Goal: Information Seeking & Learning: Compare options

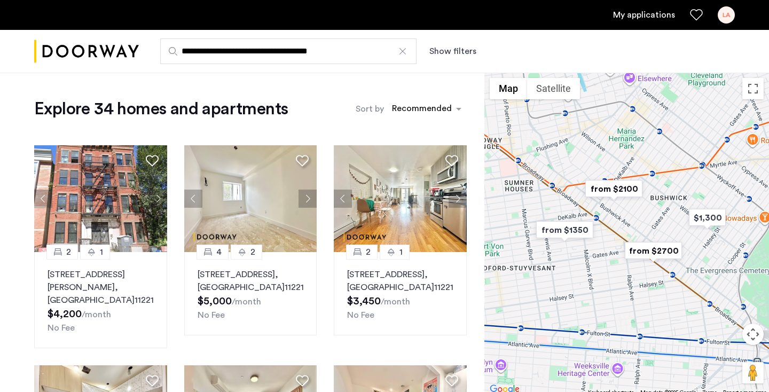
click at [107, 54] on img "Cazamio logo" at bounding box center [86, 52] width 105 height 40
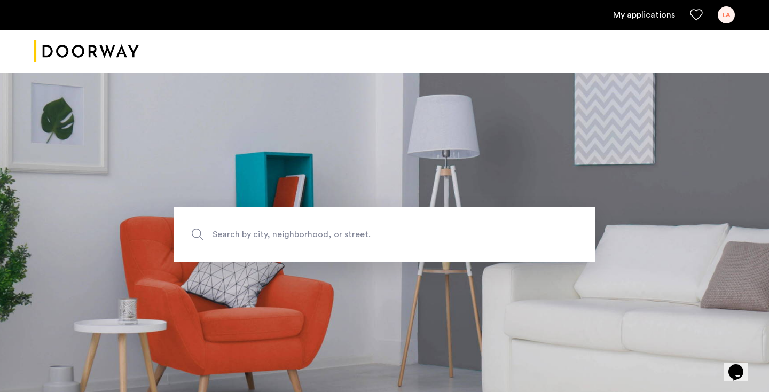
click at [302, 236] on span "Search by city, neighborhood, or street." at bounding box center [360, 235] width 295 height 14
click at [302, 236] on input "Search by city, neighborhood, or street." at bounding box center [384, 235] width 421 height 56
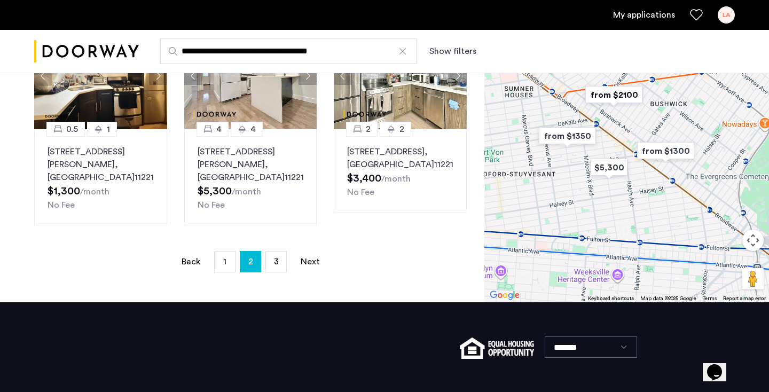
scroll to position [765, 0]
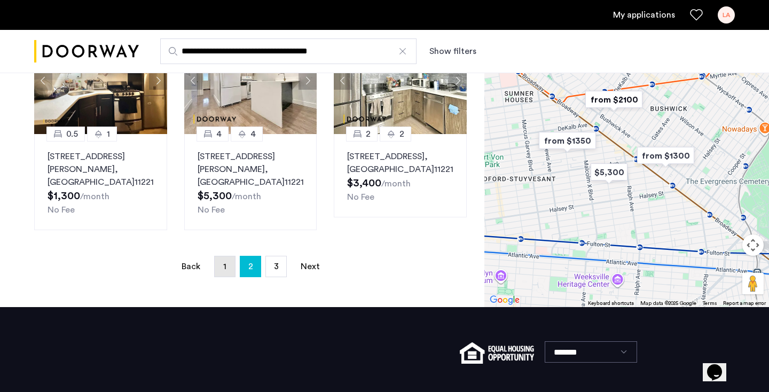
click at [231, 256] on link "page 1" at bounding box center [225, 266] width 20 height 20
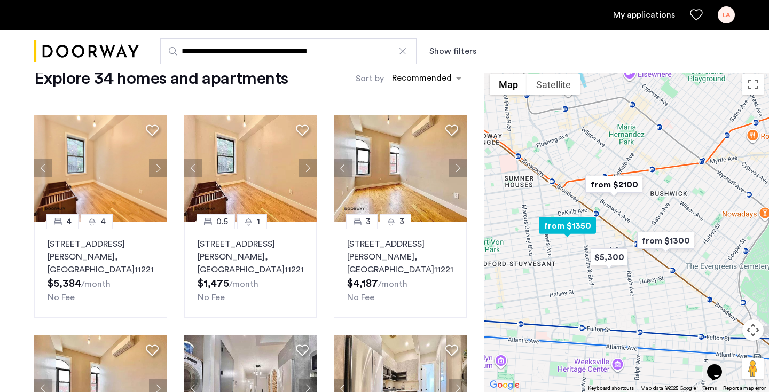
scroll to position [31, 0]
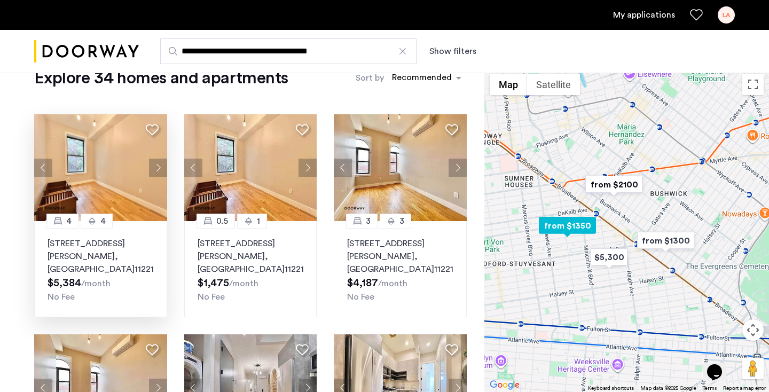
click at [131, 182] on img at bounding box center [100, 167] width 133 height 107
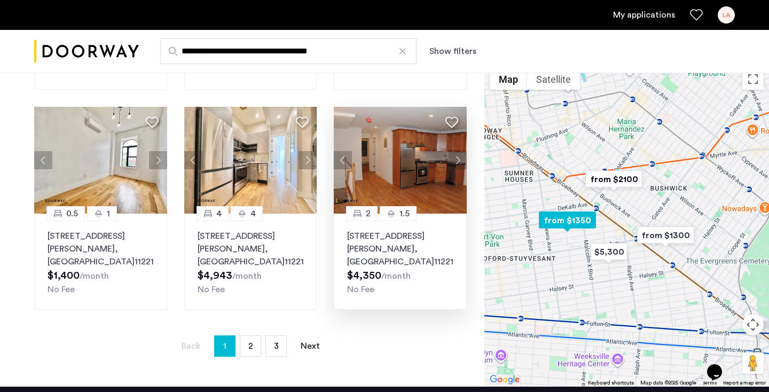
scroll to position [706, 0]
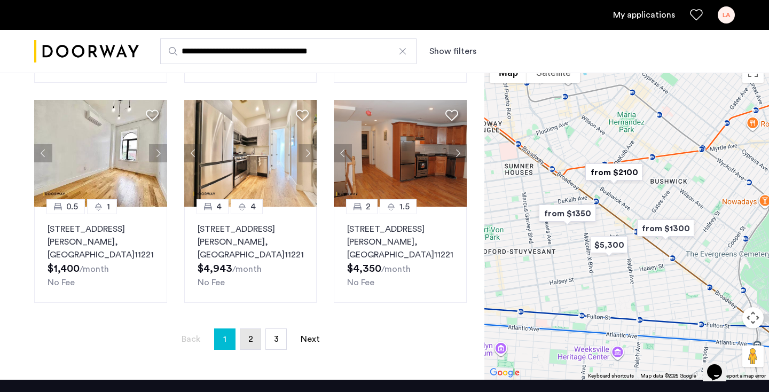
click at [250, 341] on span "2" at bounding box center [250, 339] width 5 height 9
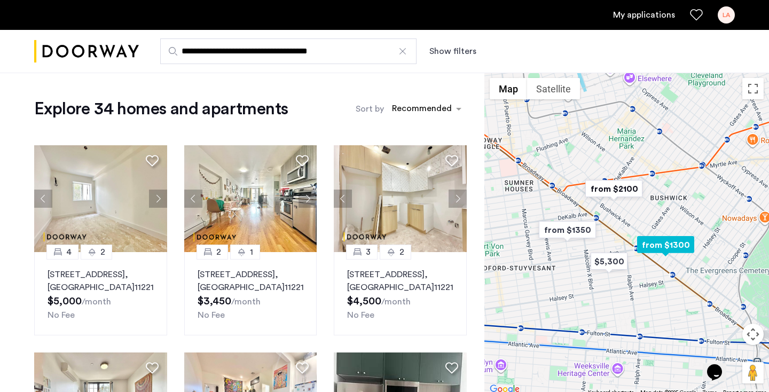
scroll to position [810, 0]
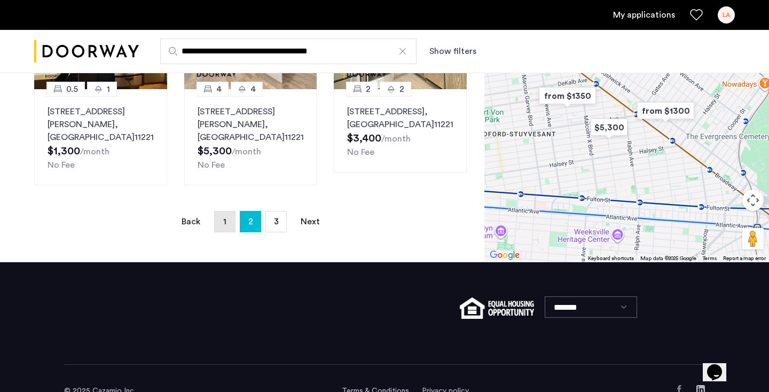
click at [218, 212] on link "page 1" at bounding box center [225, 222] width 20 height 20
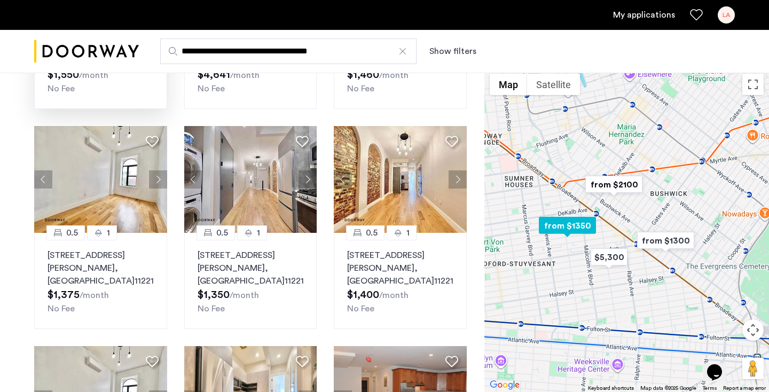
scroll to position [460, 0]
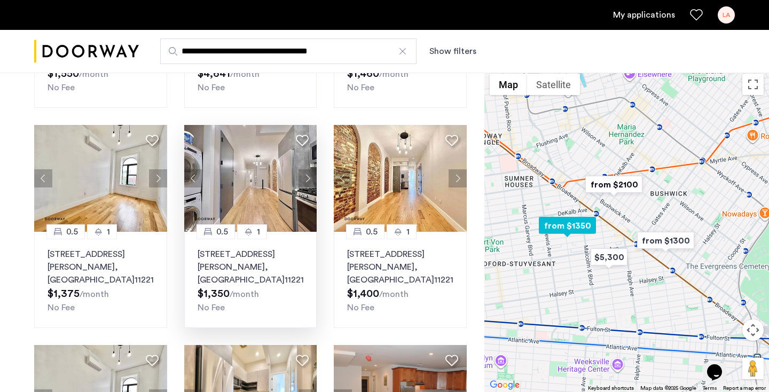
click at [308, 167] on img at bounding box center [250, 178] width 133 height 107
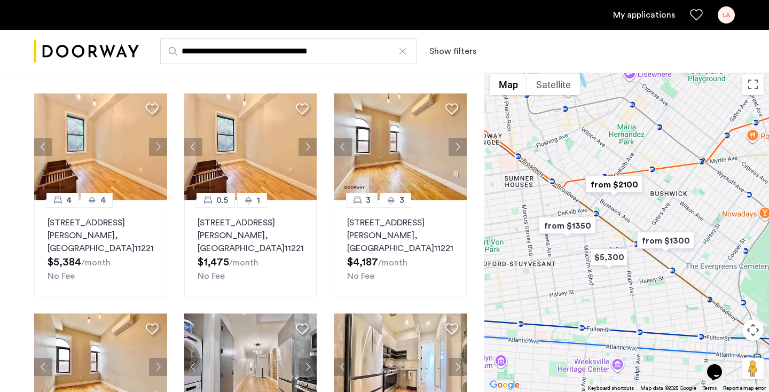
scroll to position [27, 0]
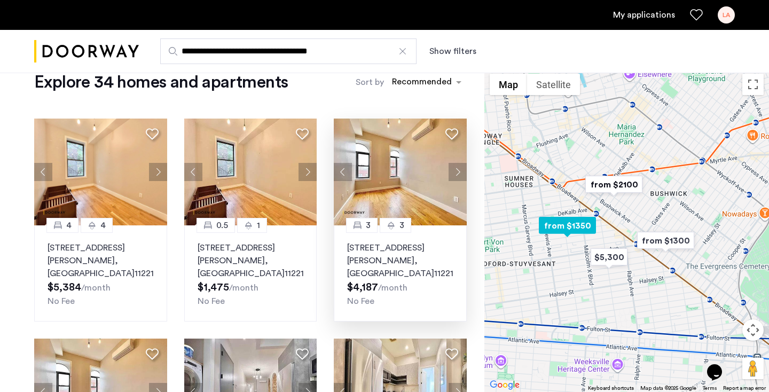
click at [393, 199] on img at bounding box center [400, 172] width 133 height 107
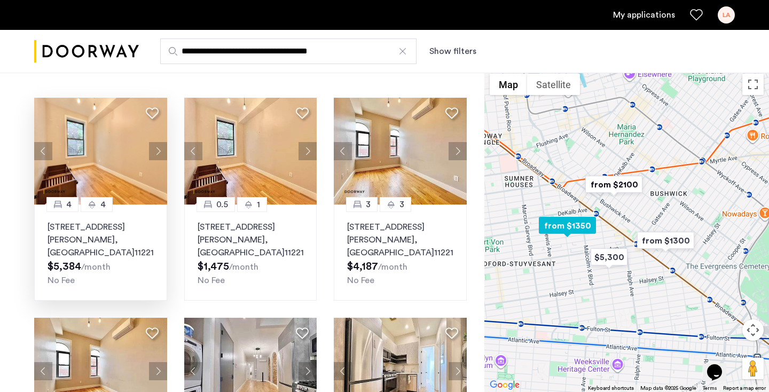
scroll to position [49, 0]
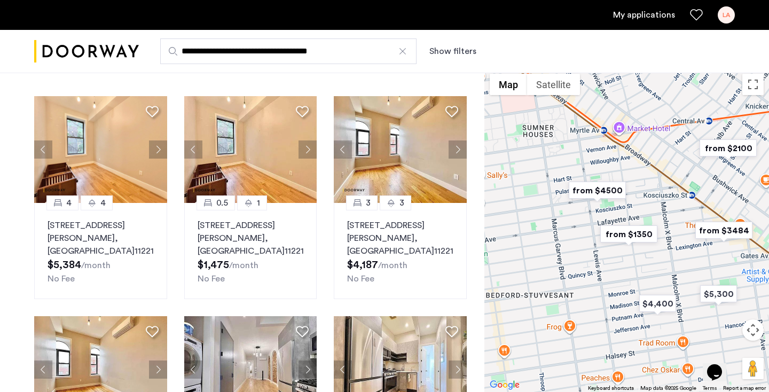
drag, startPoint x: 543, startPoint y: 260, endPoint x: 648, endPoint y: 261, distance: 105.8
click at [647, 262] on div at bounding box center [626, 230] width 285 height 324
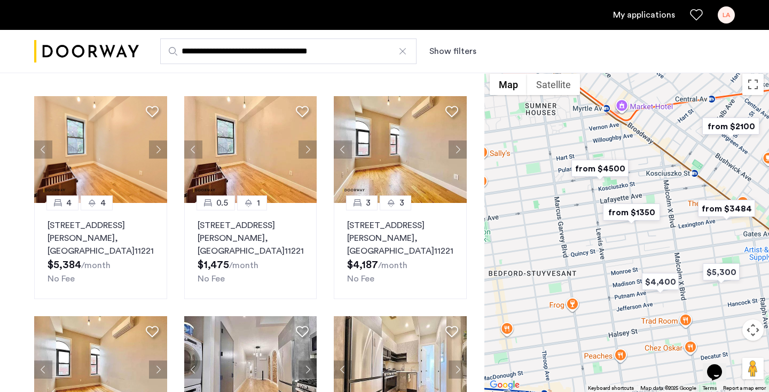
drag, startPoint x: 653, startPoint y: 217, endPoint x: 611, endPoint y: 189, distance: 51.1
click at [611, 189] on div at bounding box center [626, 230] width 285 height 324
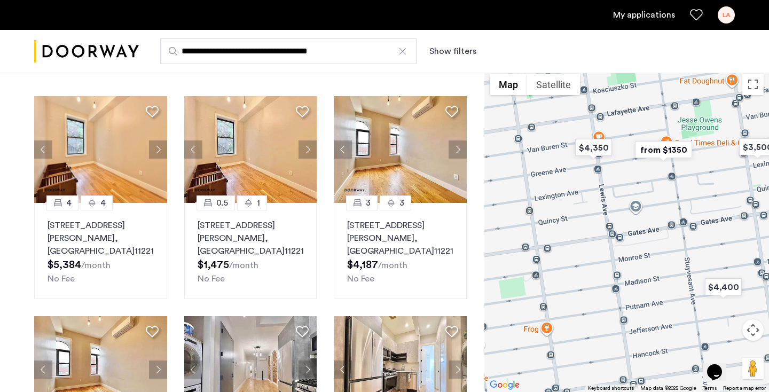
drag, startPoint x: 589, startPoint y: 288, endPoint x: 601, endPoint y: 189, distance: 99.5
click at [601, 189] on div at bounding box center [626, 230] width 285 height 324
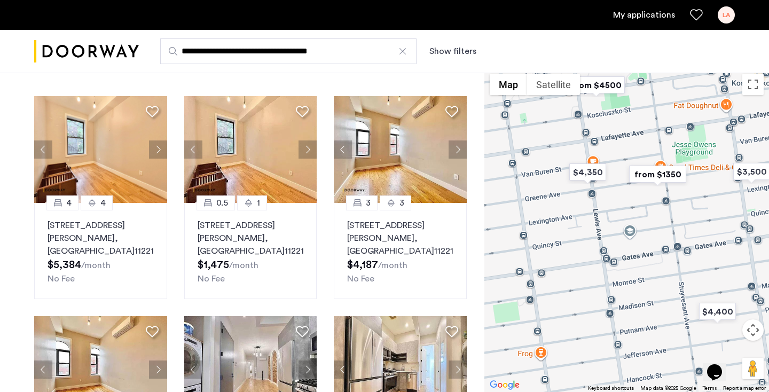
drag, startPoint x: 601, startPoint y: 189, endPoint x: 585, endPoint y: 237, distance: 50.2
click at [587, 234] on div at bounding box center [626, 230] width 285 height 324
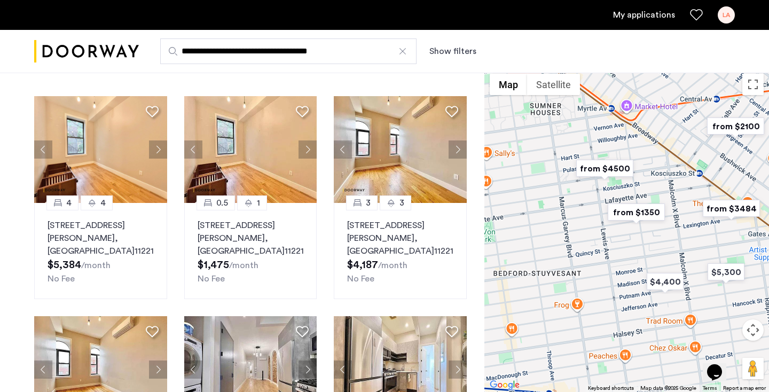
drag, startPoint x: 568, startPoint y: 206, endPoint x: 635, endPoint y: 181, distance: 71.5
click at [635, 181] on div at bounding box center [626, 230] width 285 height 324
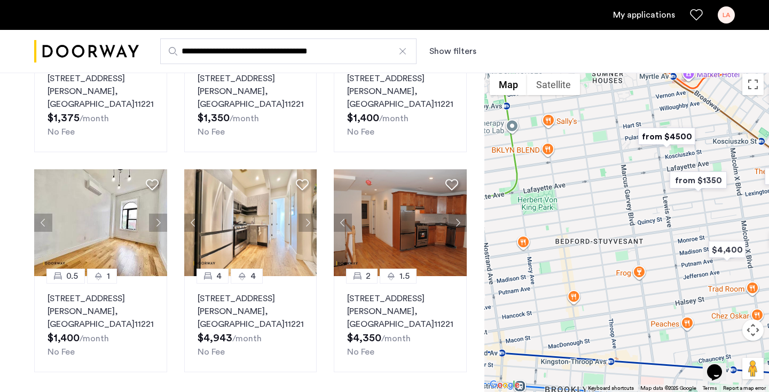
scroll to position [636, 0]
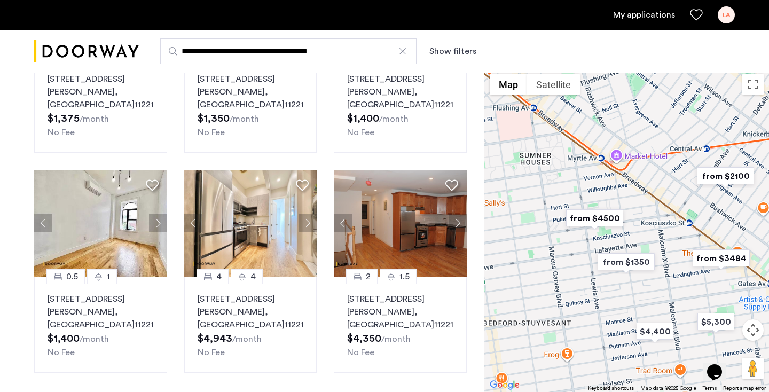
drag, startPoint x: 635, startPoint y: 191, endPoint x: 559, endPoint y: 274, distance: 112.3
click at [559, 275] on div at bounding box center [626, 230] width 285 height 324
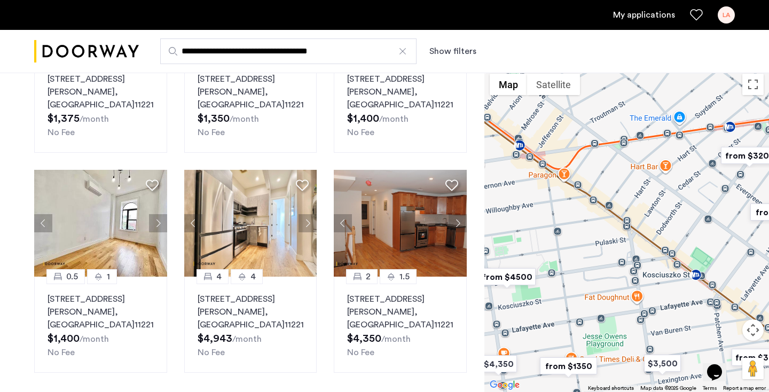
drag, startPoint x: 657, startPoint y: 214, endPoint x: 479, endPoint y: 269, distance: 186.2
click at [487, 270] on div at bounding box center [626, 230] width 285 height 324
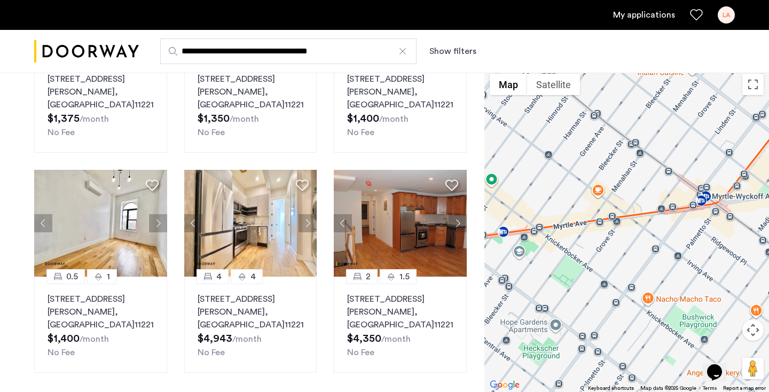
drag, startPoint x: 573, startPoint y: 181, endPoint x: 714, endPoint y: 118, distance: 154.4
click at [714, 118] on div at bounding box center [626, 230] width 285 height 324
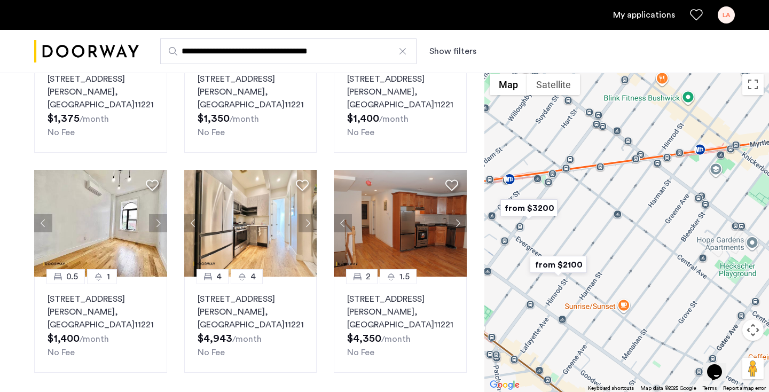
drag, startPoint x: 573, startPoint y: 218, endPoint x: 701, endPoint y: 190, distance: 131.2
click at [701, 190] on div at bounding box center [626, 230] width 285 height 324
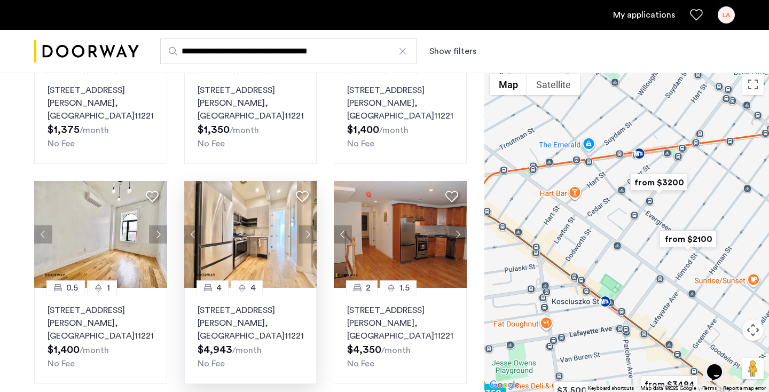
scroll to position [622, 0]
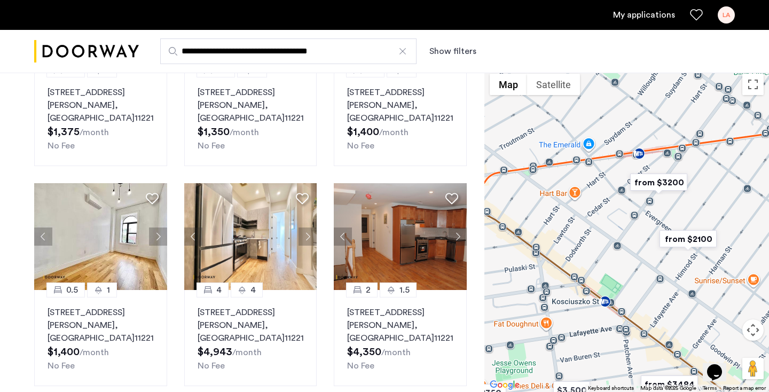
click at [163, 235] on button "Next apartment" at bounding box center [158, 237] width 18 height 18
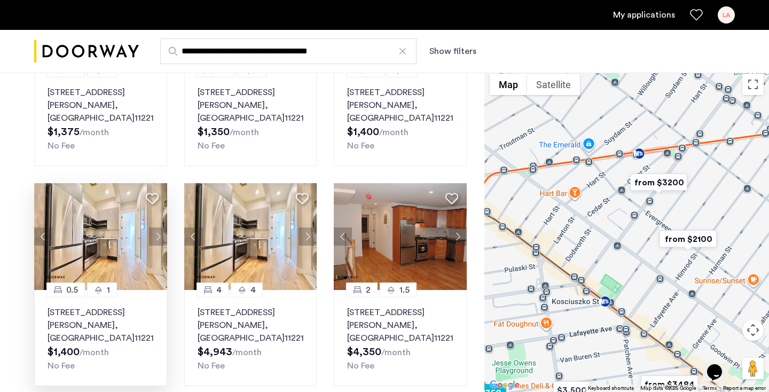
click at [163, 235] on button "Next apartment" at bounding box center [158, 237] width 18 height 18
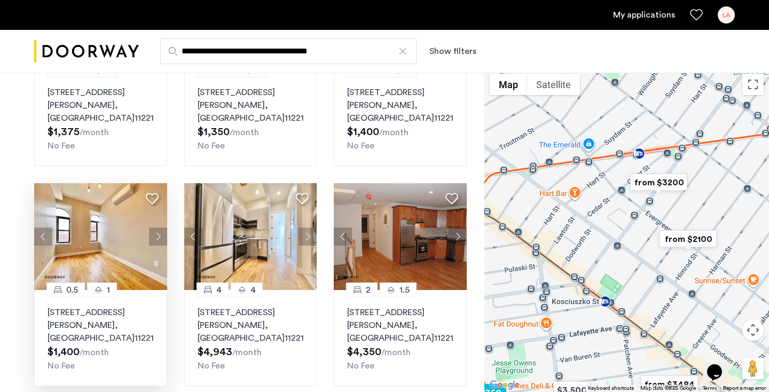
click at [163, 235] on button "Next apartment" at bounding box center [158, 237] width 18 height 18
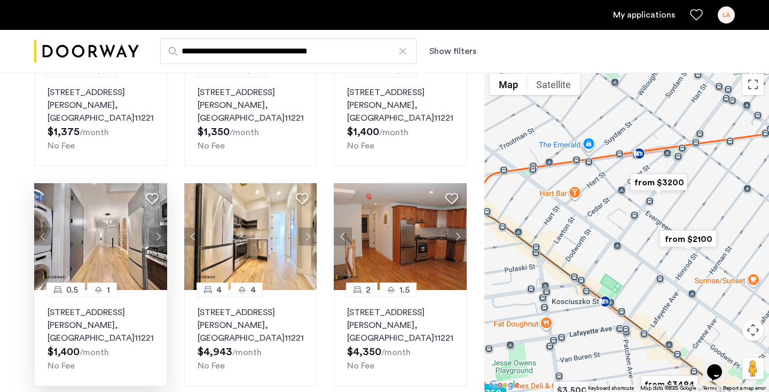
click at [163, 235] on button "Next apartment" at bounding box center [158, 237] width 18 height 18
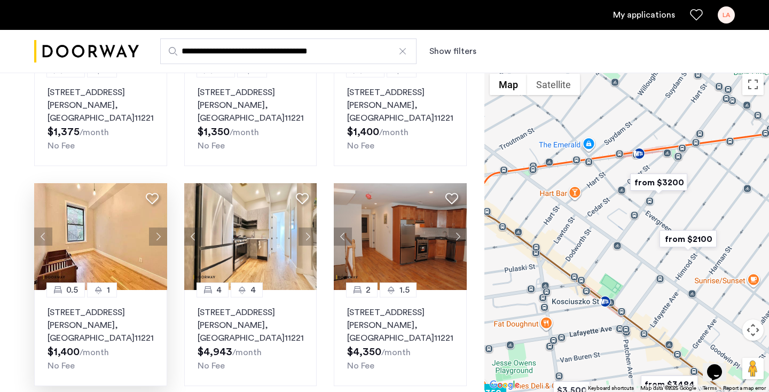
click at [163, 235] on button "Next apartment" at bounding box center [158, 237] width 18 height 18
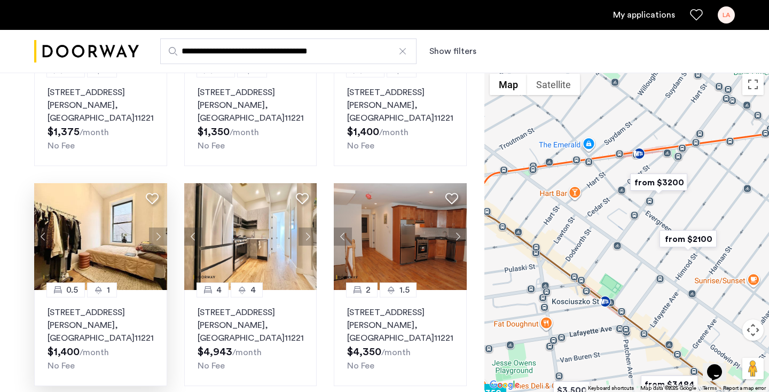
click at [123, 239] on img at bounding box center [100, 236] width 133 height 107
click at [156, 236] on button "Next apartment" at bounding box center [158, 237] width 18 height 18
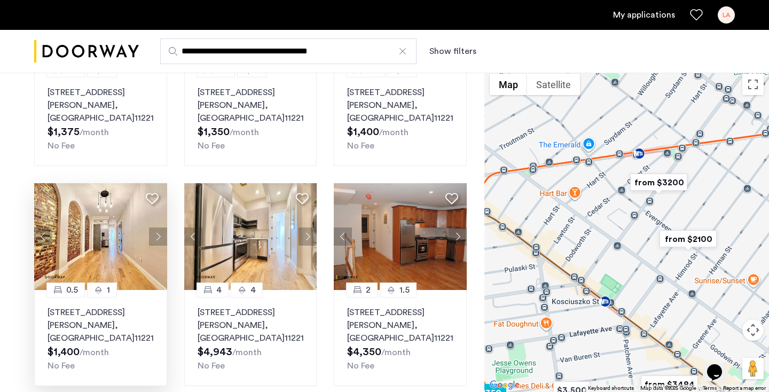
click at [156, 237] on button "Next apartment" at bounding box center [158, 237] width 18 height 18
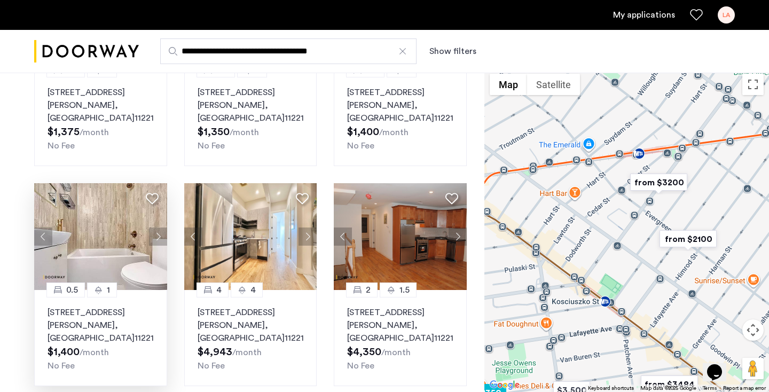
click at [156, 237] on button "Next apartment" at bounding box center [158, 237] width 18 height 18
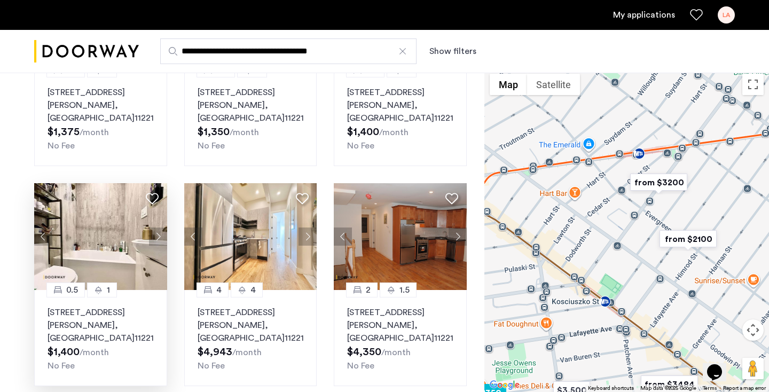
click at [156, 237] on button "Next apartment" at bounding box center [158, 237] width 18 height 18
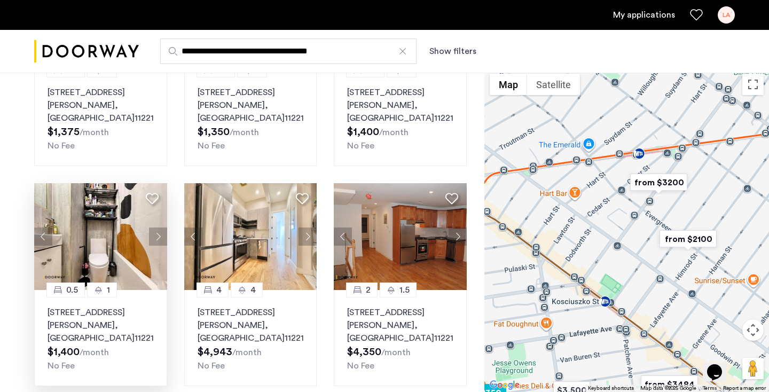
click at [156, 239] on button "Next apartment" at bounding box center [158, 237] width 18 height 18
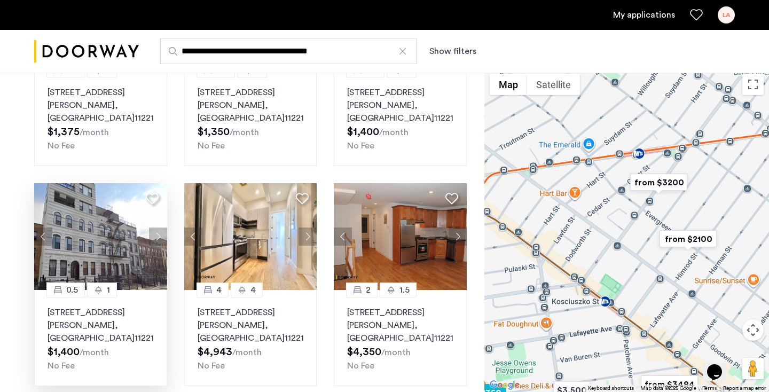
click at [156, 240] on button "Next apartment" at bounding box center [158, 237] width 18 height 18
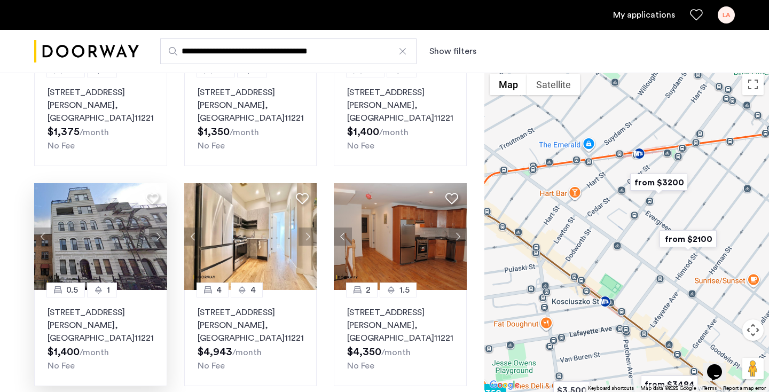
scroll to position [0, 0]
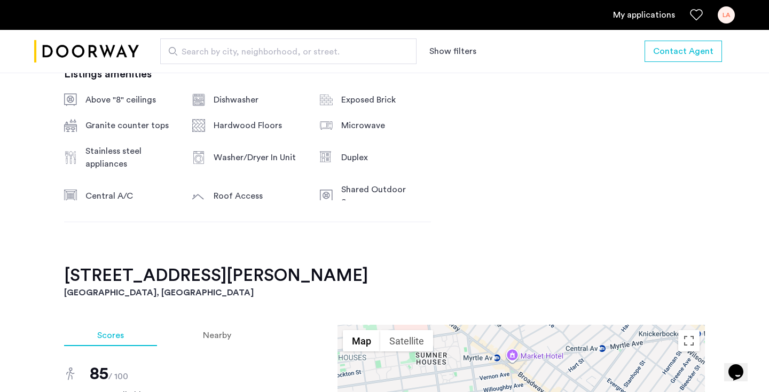
scroll to position [721, 0]
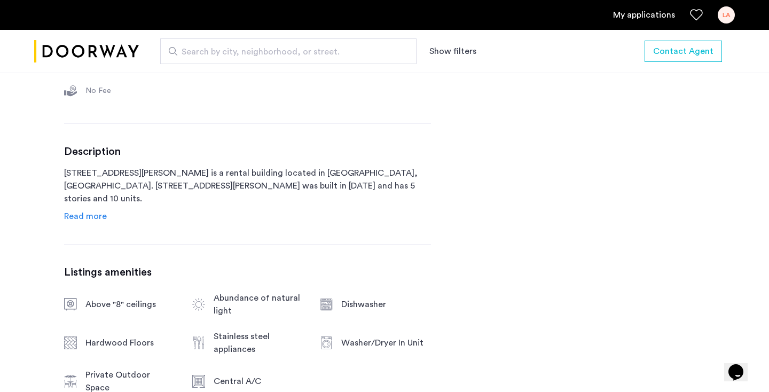
scroll to position [475, 0]
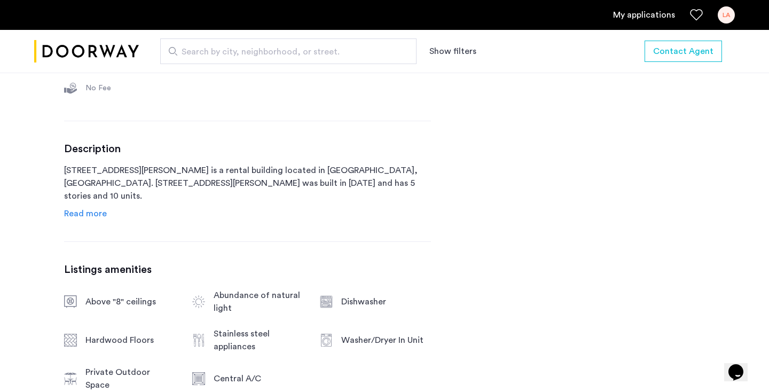
click at [83, 218] on span "Read more" at bounding box center [85, 213] width 43 height 9
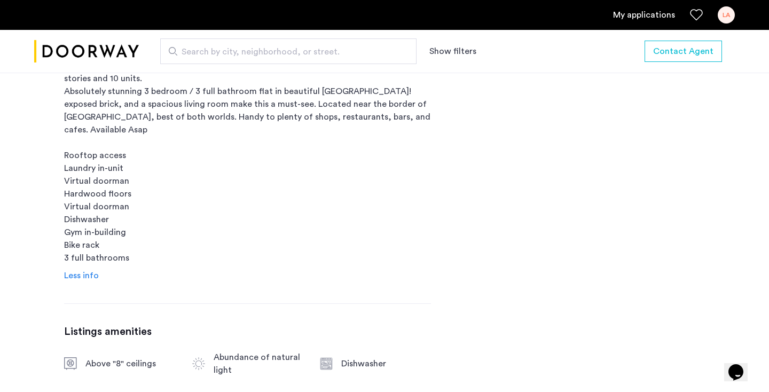
scroll to position [670, 0]
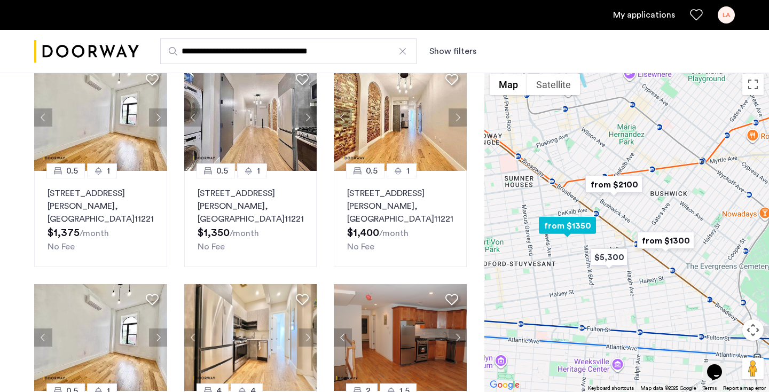
scroll to position [523, 0]
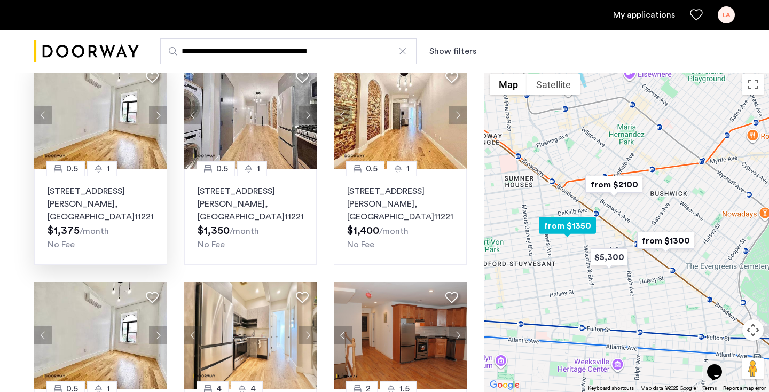
click at [154, 106] on button "Next apartment" at bounding box center [158, 115] width 18 height 18
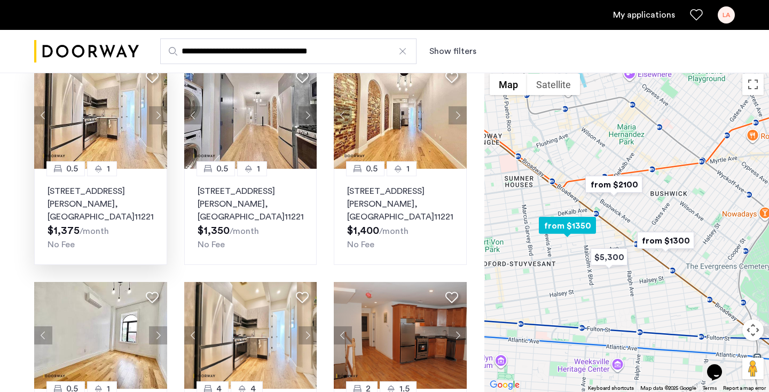
click at [154, 106] on button "Next apartment" at bounding box center [158, 115] width 18 height 18
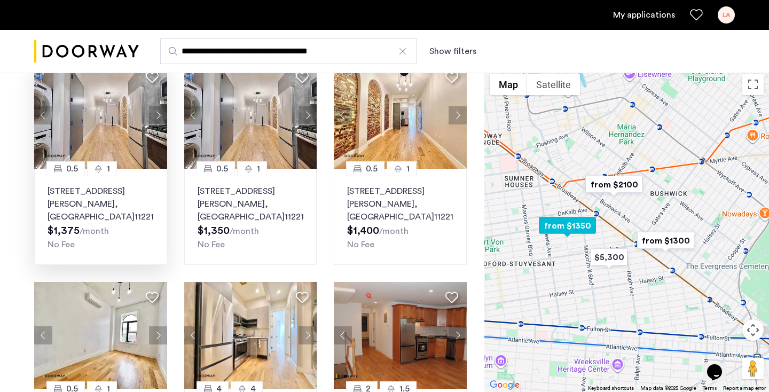
click at [154, 106] on button "Next apartment" at bounding box center [158, 115] width 18 height 18
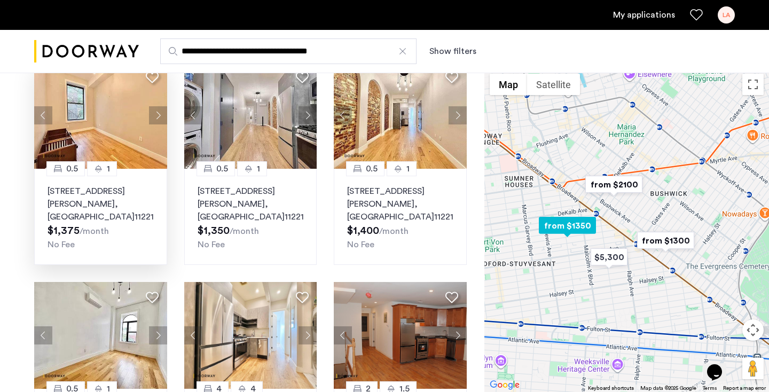
click at [154, 106] on button "Next apartment" at bounding box center [158, 115] width 18 height 18
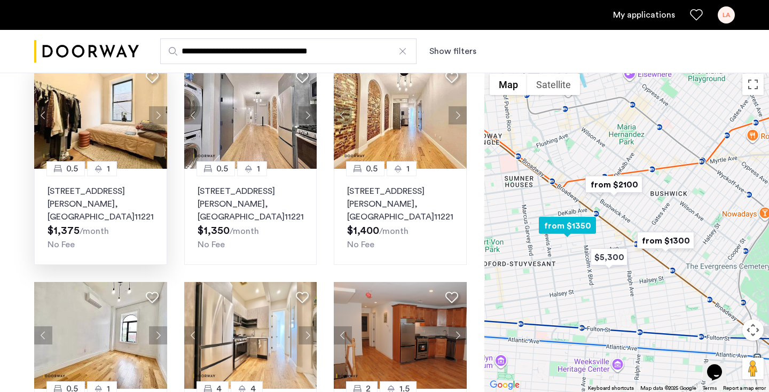
click at [154, 106] on button "Next apartment" at bounding box center [158, 115] width 18 height 18
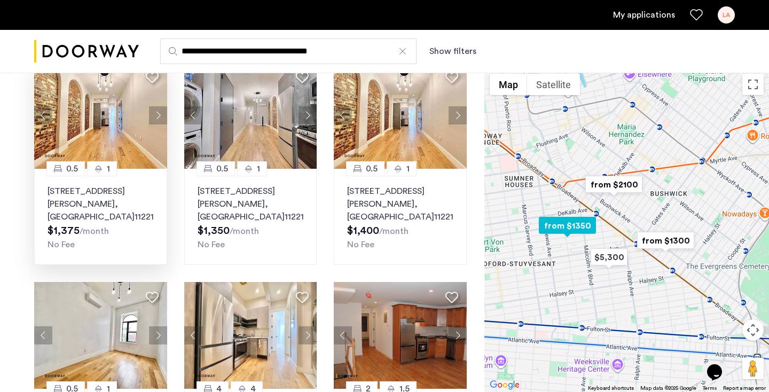
click at [154, 106] on button "Next apartment" at bounding box center [158, 115] width 18 height 18
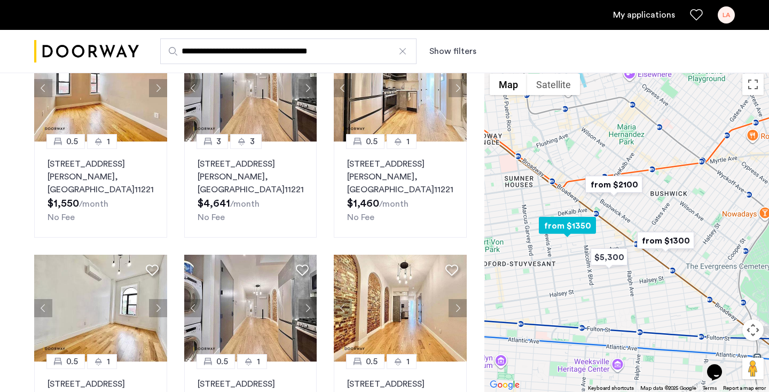
scroll to position [327, 0]
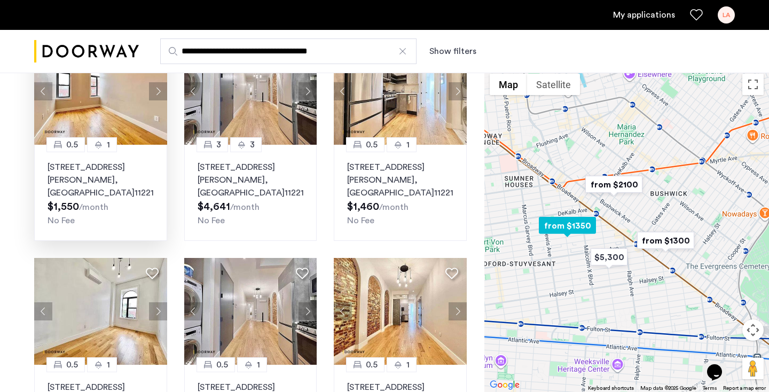
click at [154, 89] on button "Next apartment" at bounding box center [158, 91] width 18 height 18
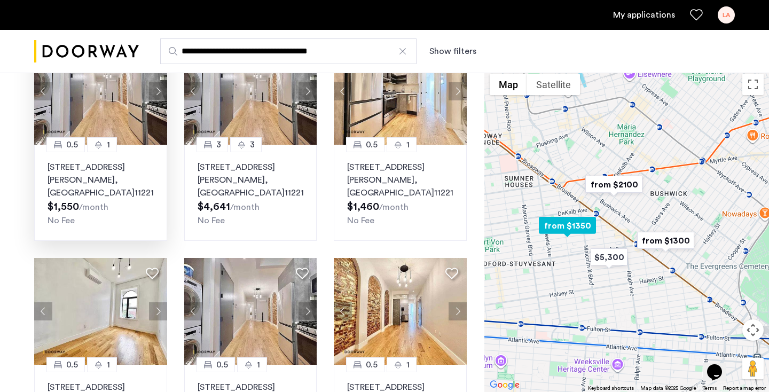
click at [154, 89] on button "Next apartment" at bounding box center [158, 91] width 18 height 18
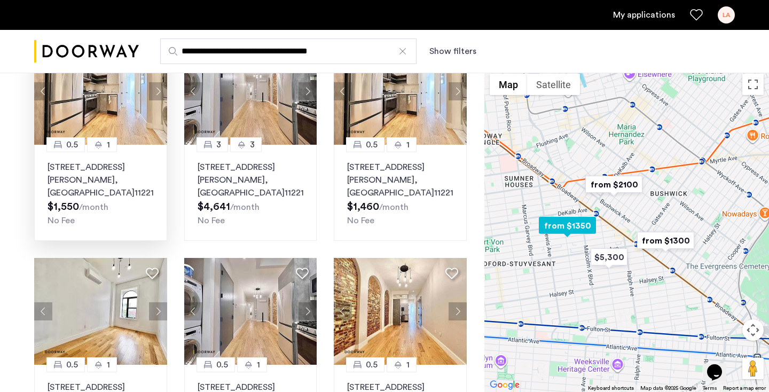
click at [154, 89] on button "Next apartment" at bounding box center [158, 91] width 18 height 18
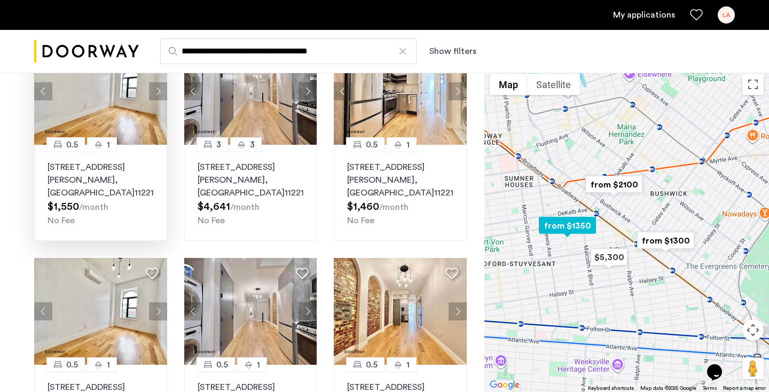
click at [154, 89] on button "Next apartment" at bounding box center [158, 91] width 18 height 18
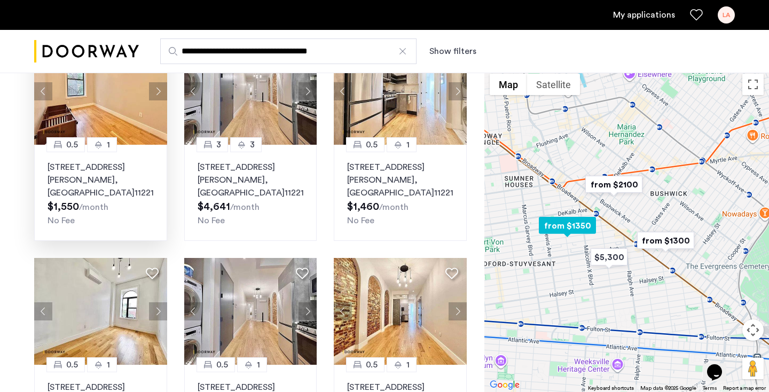
click at [154, 91] on button "Next apartment" at bounding box center [158, 91] width 18 height 18
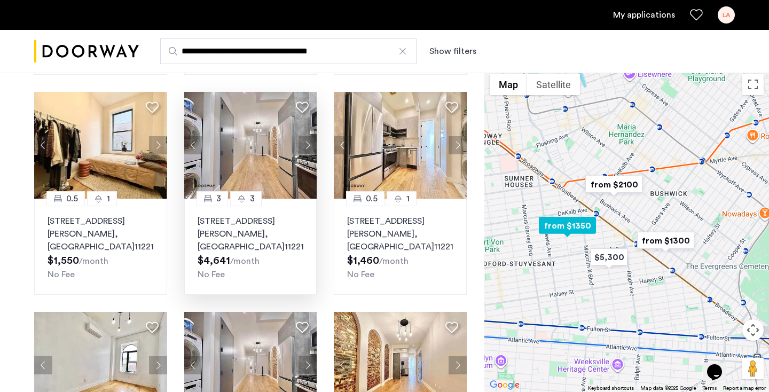
scroll to position [270, 0]
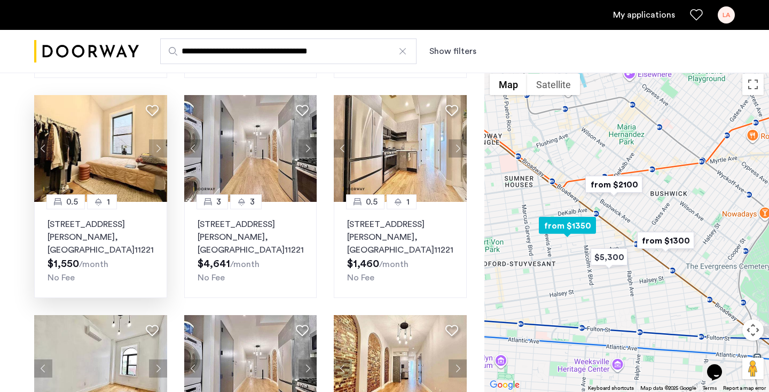
click at [108, 169] on img at bounding box center [100, 148] width 133 height 107
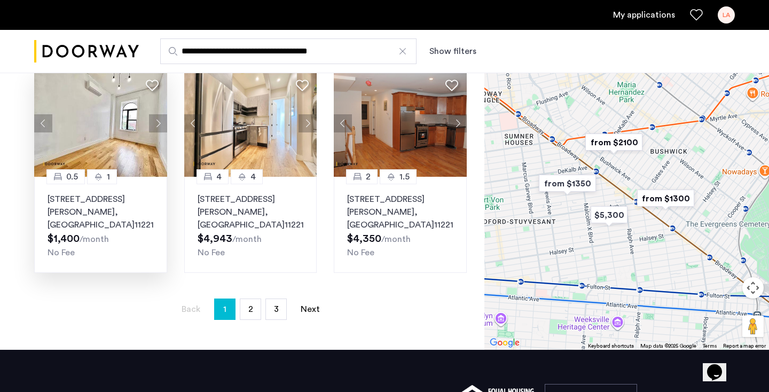
scroll to position [734, 0]
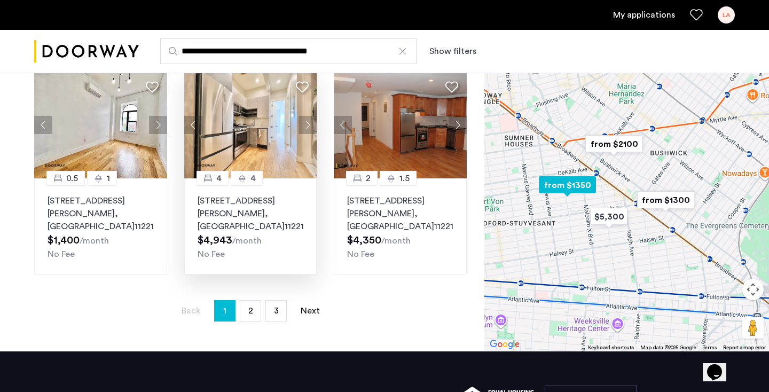
click at [311, 120] on button "Next apartment" at bounding box center [308, 125] width 18 height 18
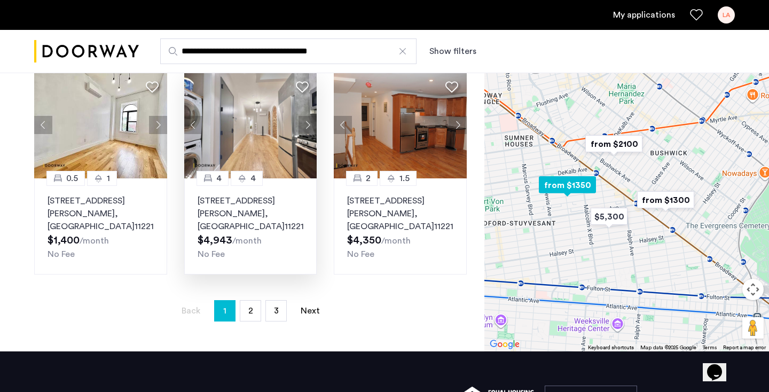
click at [312, 121] on button "Next apartment" at bounding box center [308, 125] width 18 height 18
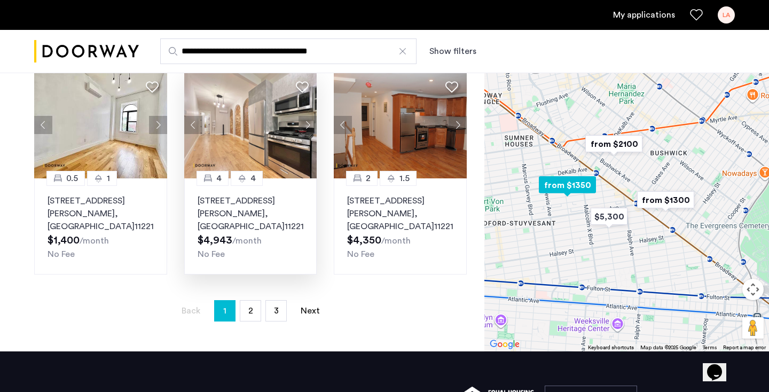
click at [312, 121] on button "Next apartment" at bounding box center [308, 125] width 18 height 18
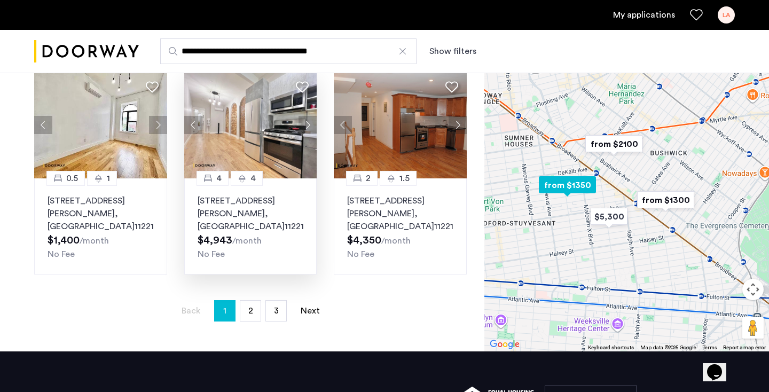
click at [312, 121] on button "Next apartment" at bounding box center [308, 125] width 18 height 18
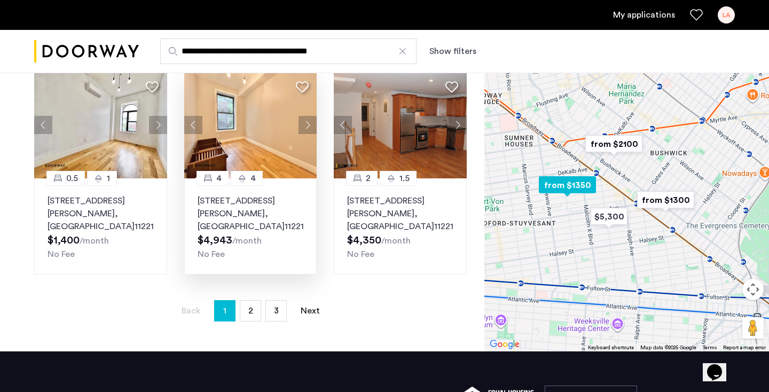
click at [312, 121] on button "Next apartment" at bounding box center [308, 125] width 18 height 18
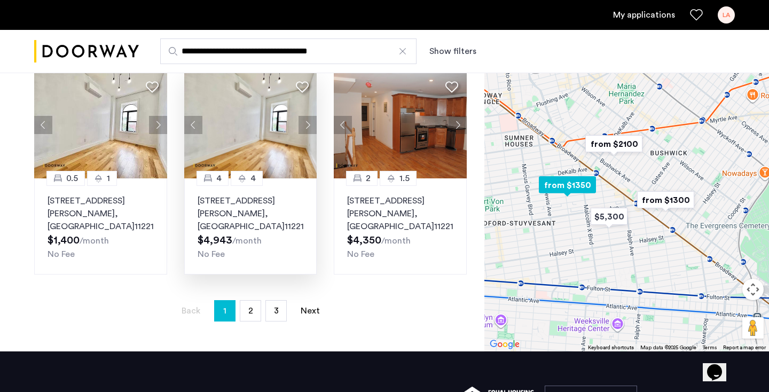
click at [312, 121] on button "Next apartment" at bounding box center [308, 125] width 18 height 18
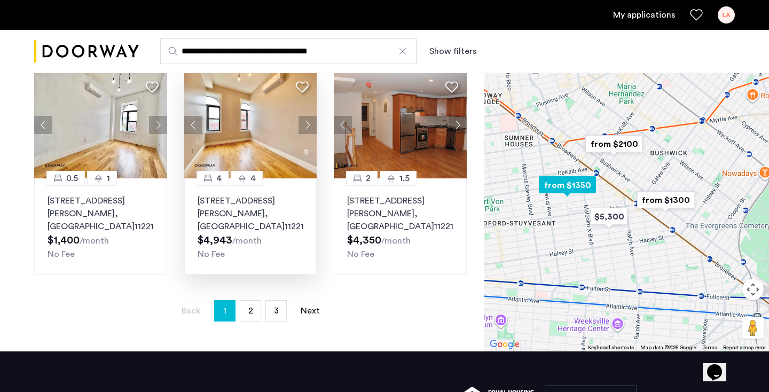
click at [312, 121] on button "Next apartment" at bounding box center [308, 125] width 18 height 18
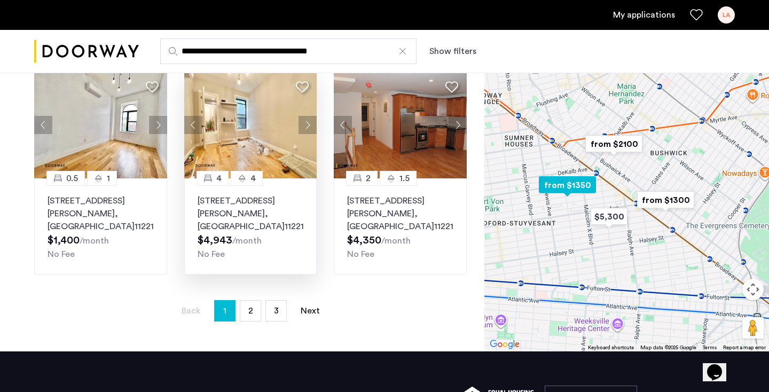
click at [312, 121] on button "Next apartment" at bounding box center [308, 125] width 18 height 18
click at [250, 147] on img at bounding box center [250, 125] width 133 height 107
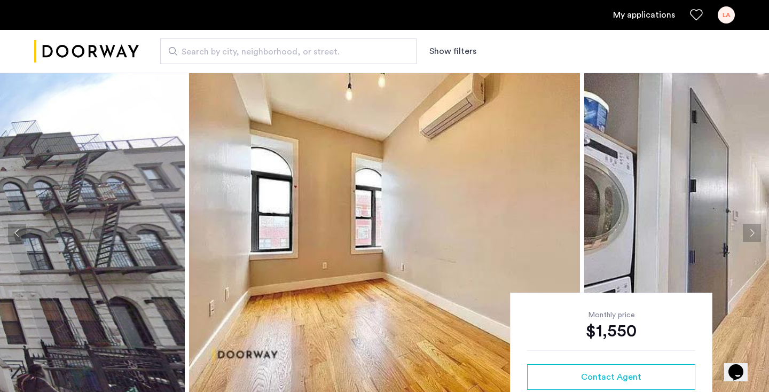
click at [748, 238] on button "Next apartment" at bounding box center [752, 233] width 18 height 18
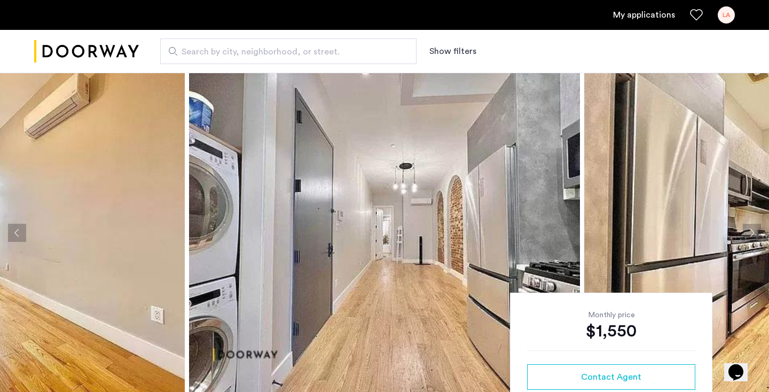
click at [748, 238] on button "Next apartment" at bounding box center [752, 233] width 18 height 18
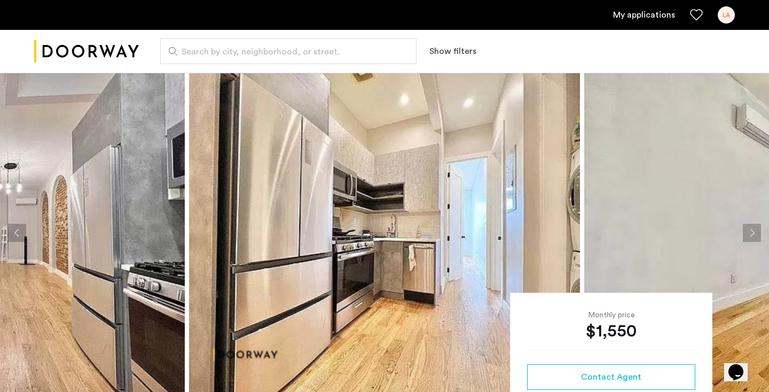
click at [748, 238] on button "Next apartment" at bounding box center [752, 233] width 18 height 18
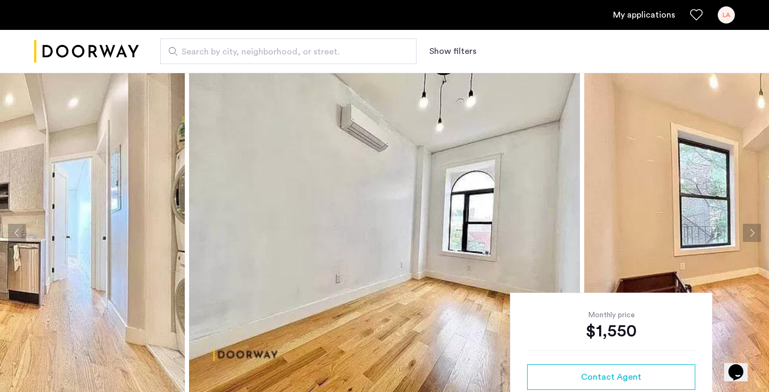
click at [748, 238] on button "Next apartment" at bounding box center [752, 233] width 18 height 18
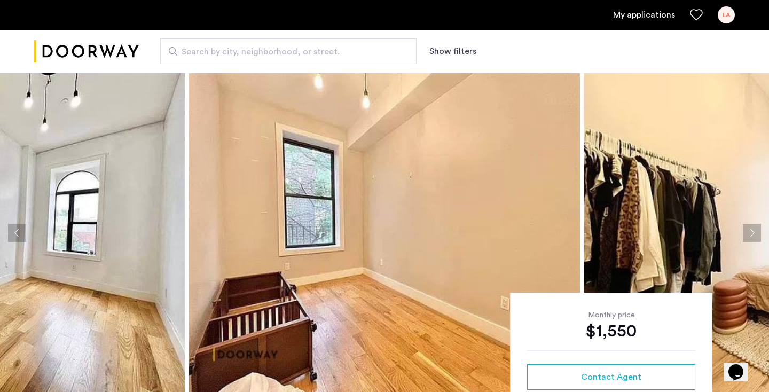
click at [748, 238] on button "Next apartment" at bounding box center [752, 233] width 18 height 18
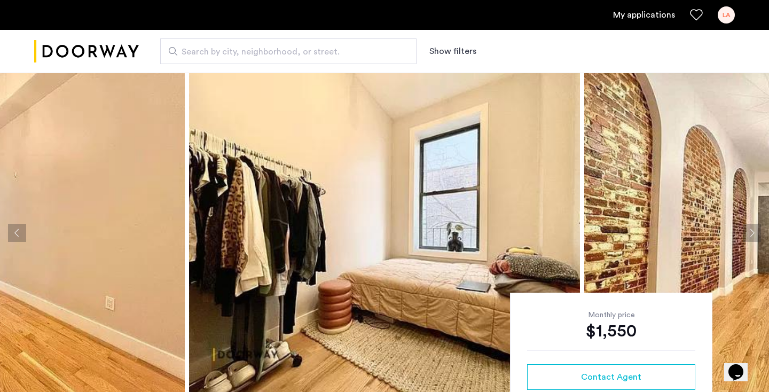
click at [748, 238] on button "Next apartment" at bounding box center [752, 233] width 18 height 18
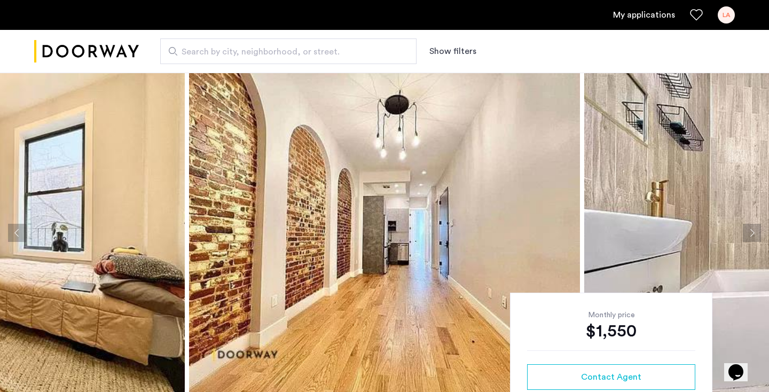
click at [19, 230] on button "Previous apartment" at bounding box center [17, 233] width 18 height 18
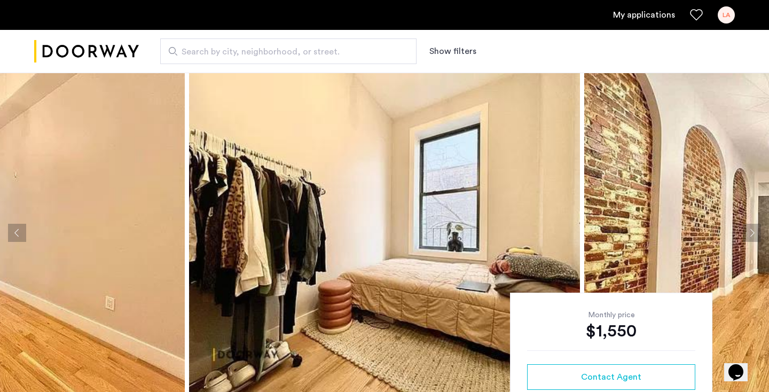
click at [748, 233] on button "Next apartment" at bounding box center [752, 233] width 18 height 18
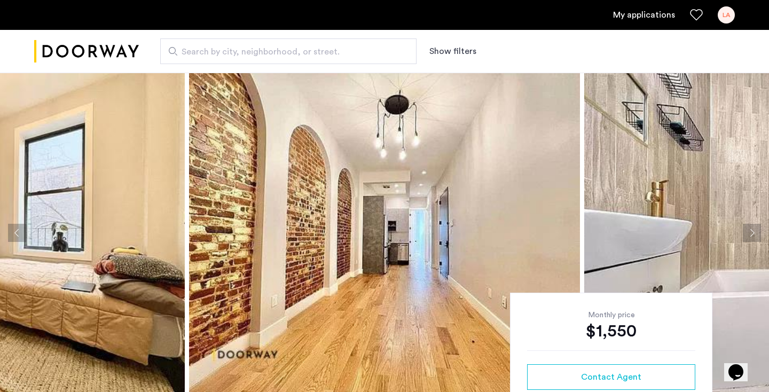
click at [9, 236] on button "Previous apartment" at bounding box center [17, 233] width 18 height 18
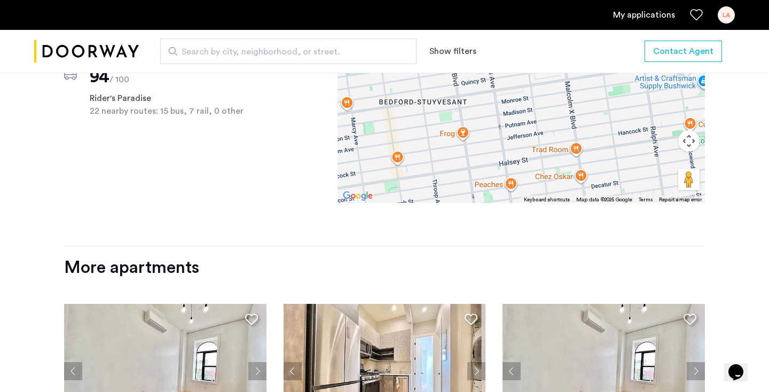
scroll to position [1147, 0]
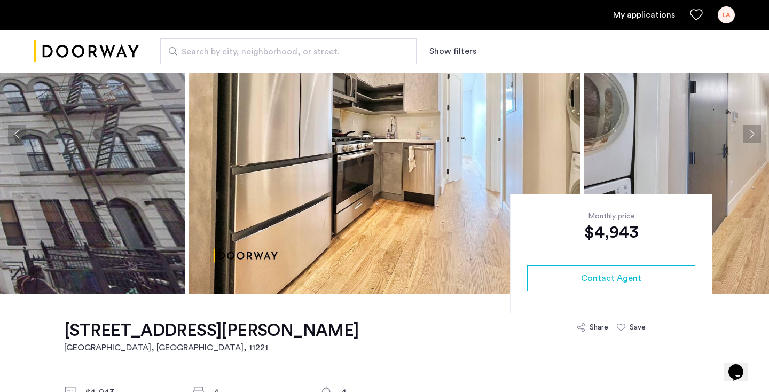
scroll to position [60, 0]
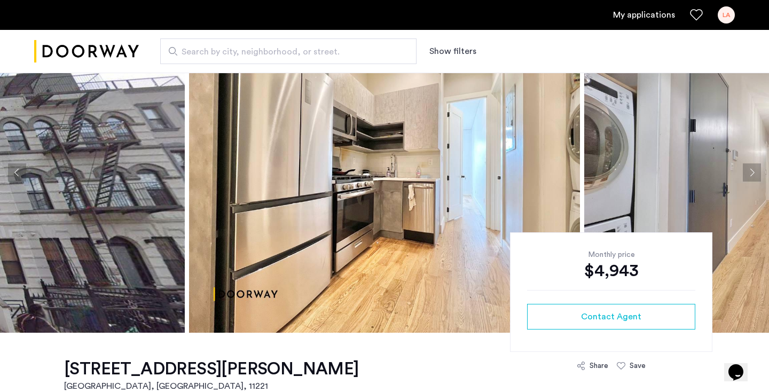
click at [754, 189] on img at bounding box center [779, 172] width 391 height 320
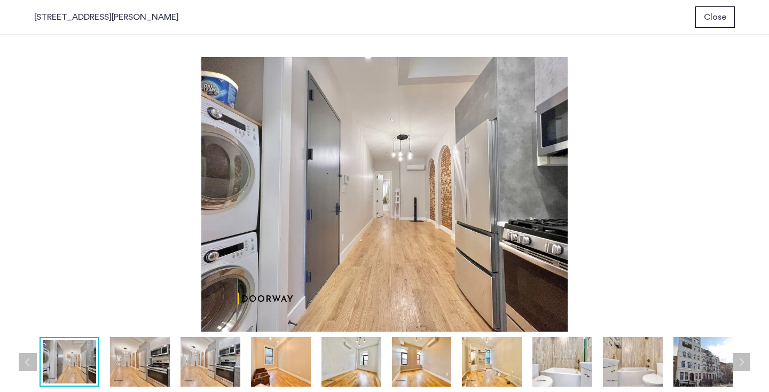
click at [709, 10] on button "Close" at bounding box center [715, 16] width 40 height 21
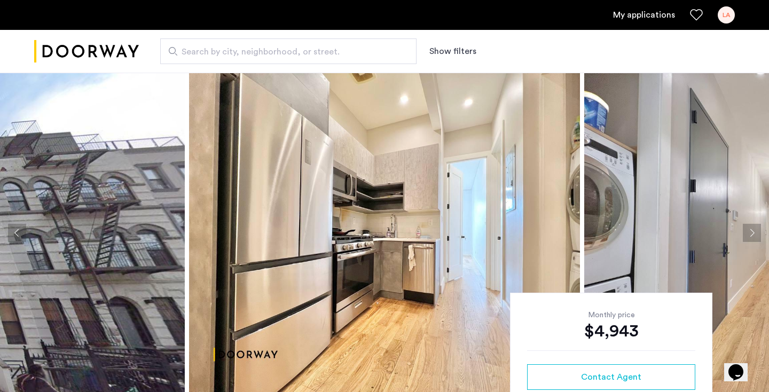
scroll to position [60, 0]
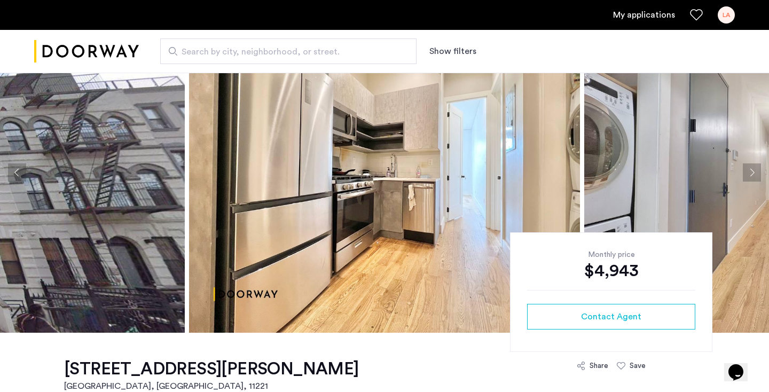
click at [755, 174] on button "Next apartment" at bounding box center [752, 172] width 18 height 18
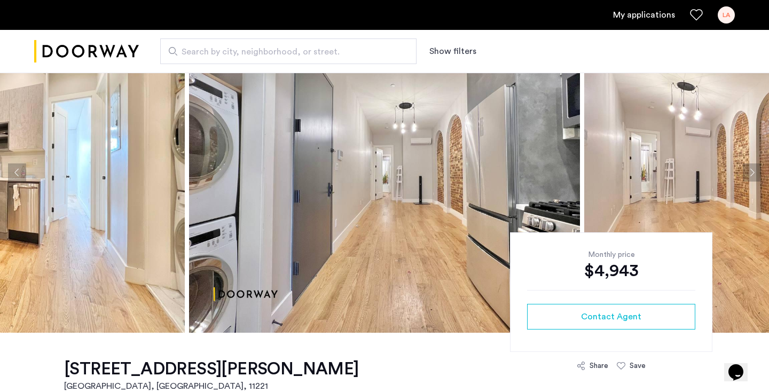
click at [754, 174] on button "Next apartment" at bounding box center [752, 172] width 18 height 18
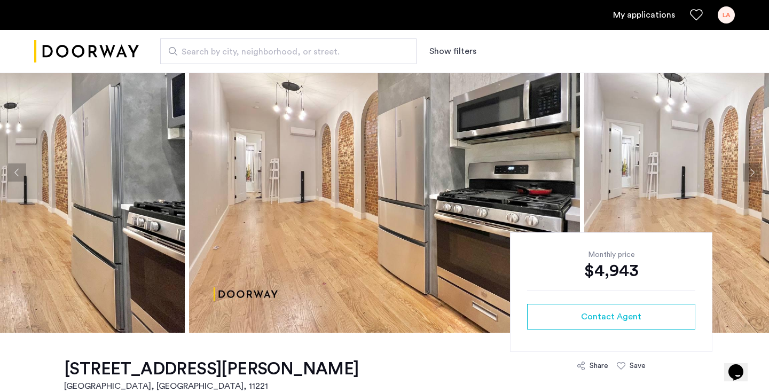
click at [754, 174] on button "Next apartment" at bounding box center [752, 172] width 18 height 18
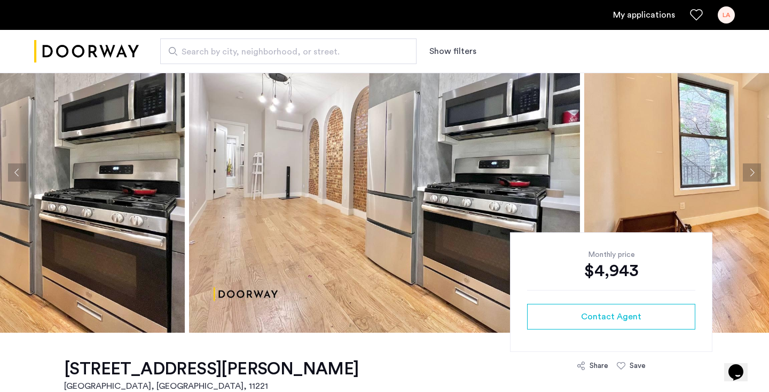
click at [754, 174] on button "Next apartment" at bounding box center [752, 172] width 18 height 18
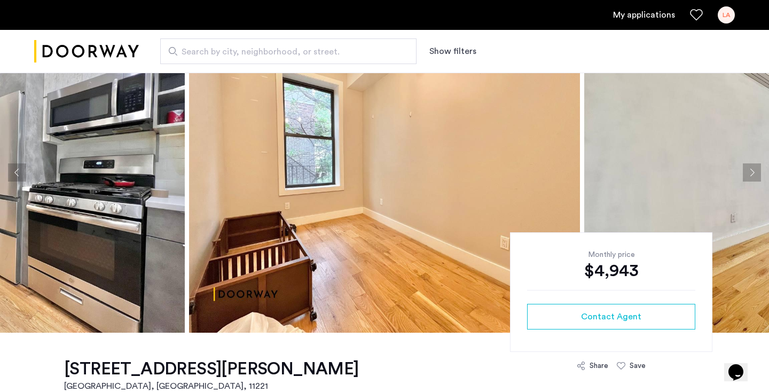
click at [754, 174] on button "Next apartment" at bounding box center [752, 172] width 18 height 18
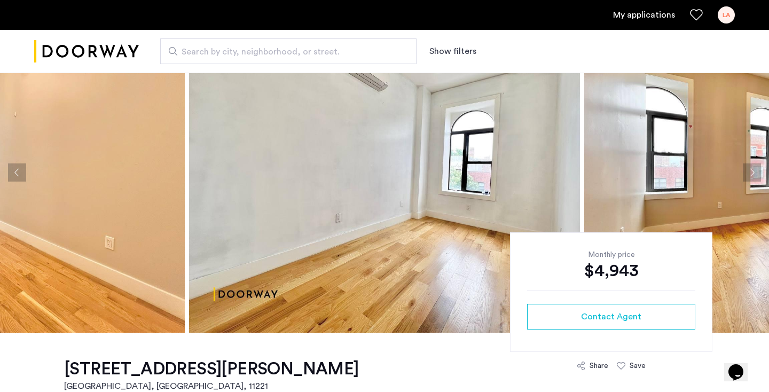
click at [754, 174] on button "Next apartment" at bounding box center [752, 172] width 18 height 18
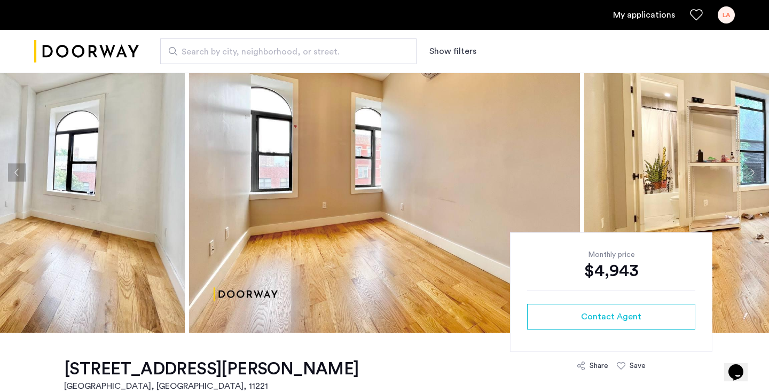
click at [754, 174] on button "Next apartment" at bounding box center [752, 172] width 18 height 18
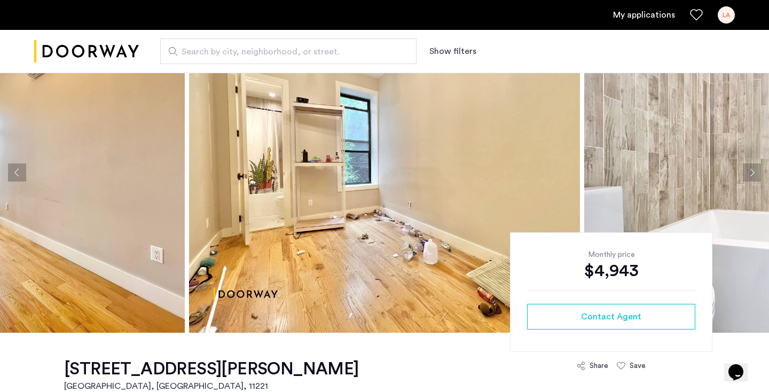
click at [754, 174] on button "Next apartment" at bounding box center [752, 172] width 18 height 18
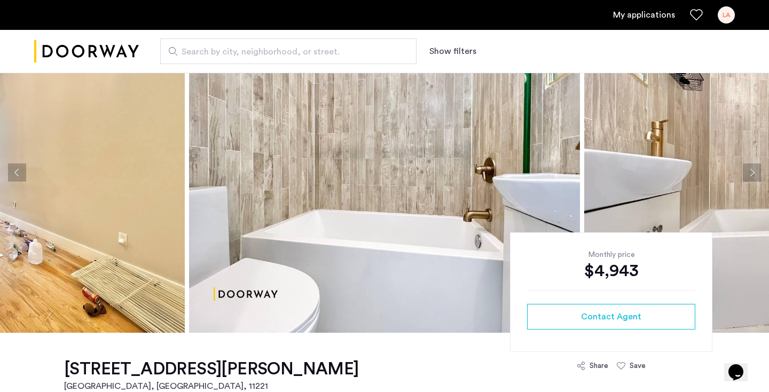
click at [754, 174] on button "Next apartment" at bounding box center [752, 172] width 18 height 18
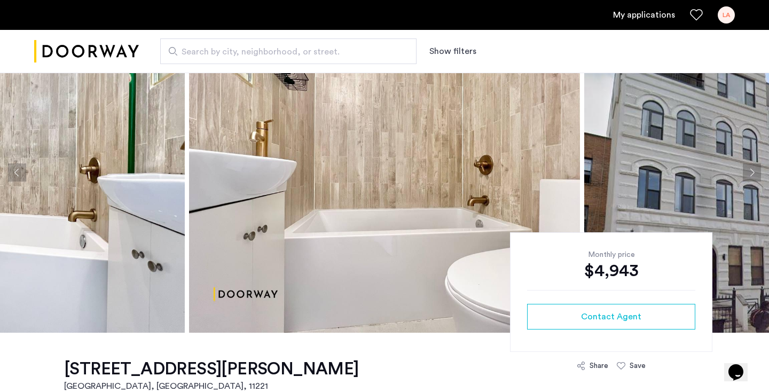
click at [754, 174] on button "Next apartment" at bounding box center [752, 172] width 18 height 18
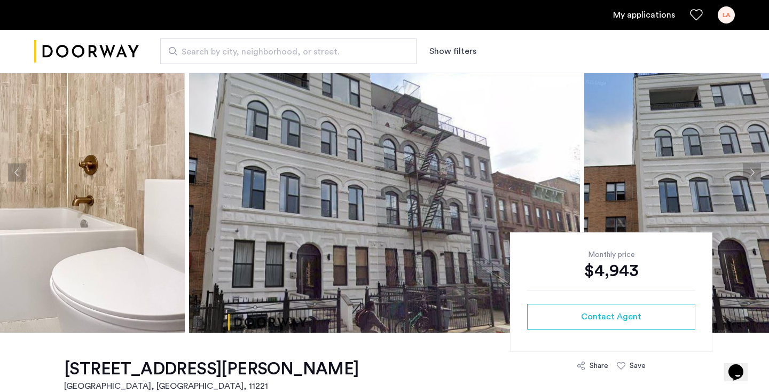
click at [754, 174] on button "Next apartment" at bounding box center [752, 172] width 18 height 18
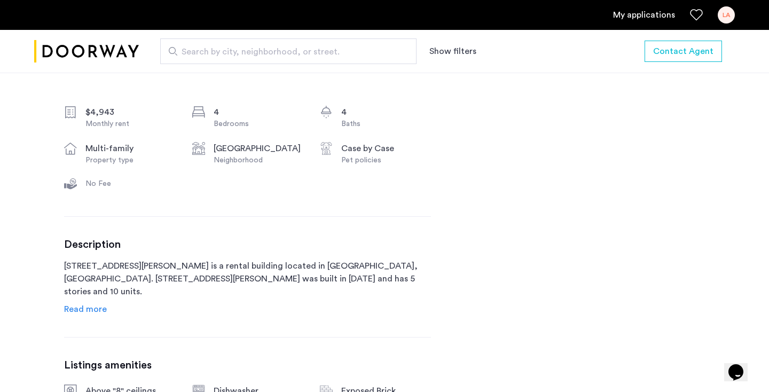
scroll to position [0, 0]
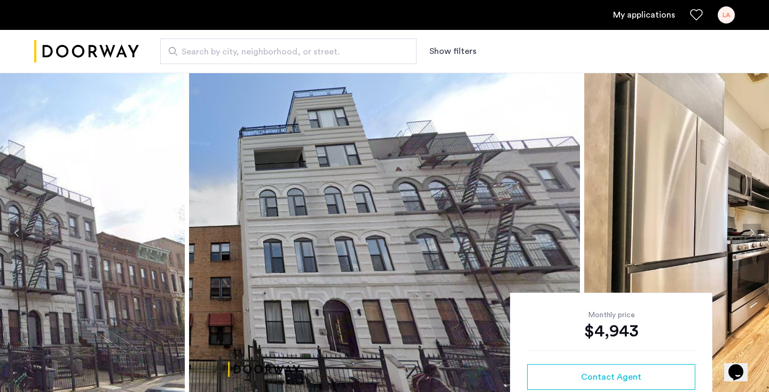
click at [108, 51] on img "Cazamio logo" at bounding box center [86, 52] width 105 height 40
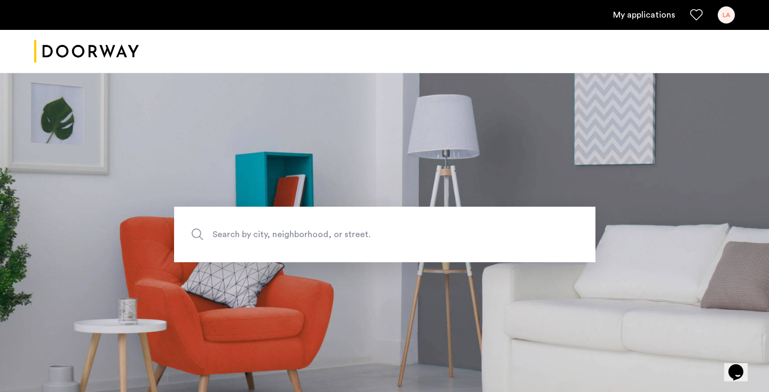
click at [338, 237] on span "Search by city, neighborhood, or street." at bounding box center [360, 235] width 295 height 14
click at [338, 237] on input "Search by city, neighborhood, or street." at bounding box center [384, 235] width 421 height 56
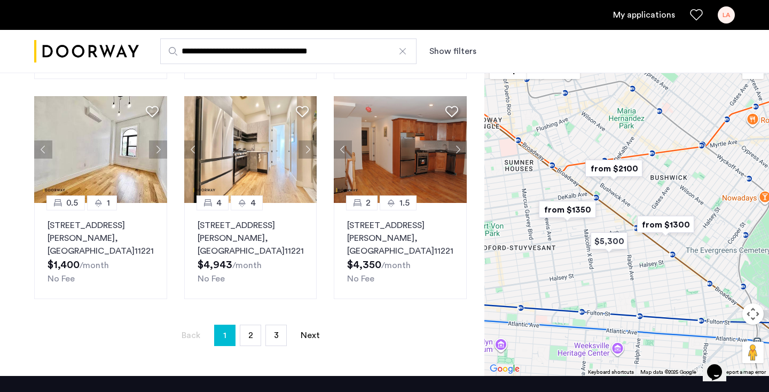
scroll to position [717, 0]
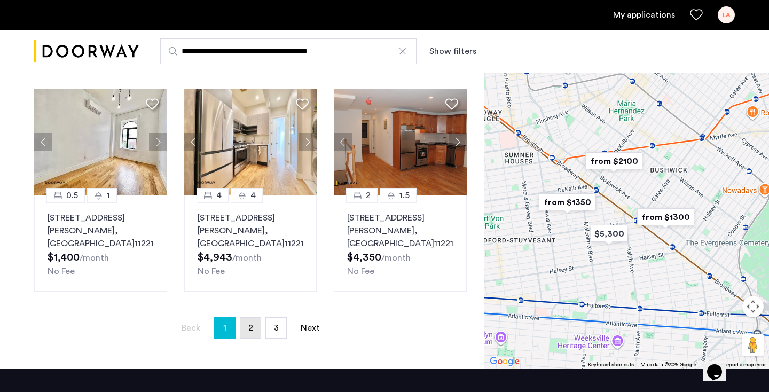
click at [248, 329] on span "2" at bounding box center [250, 328] width 5 height 9
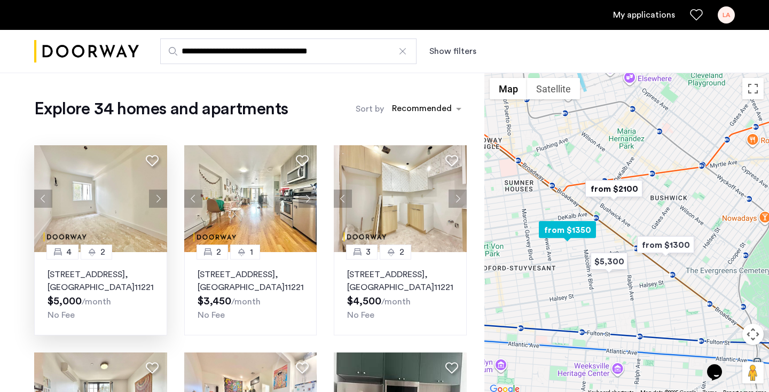
click at [153, 200] on button "Next apartment" at bounding box center [158, 199] width 18 height 18
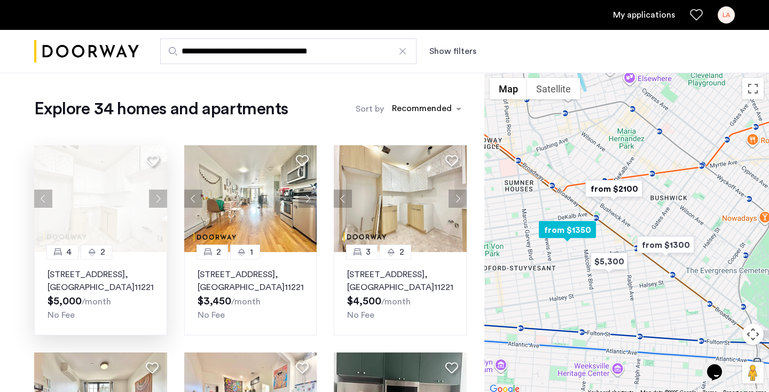
click at [153, 200] on div at bounding box center [100, 198] width 133 height 107
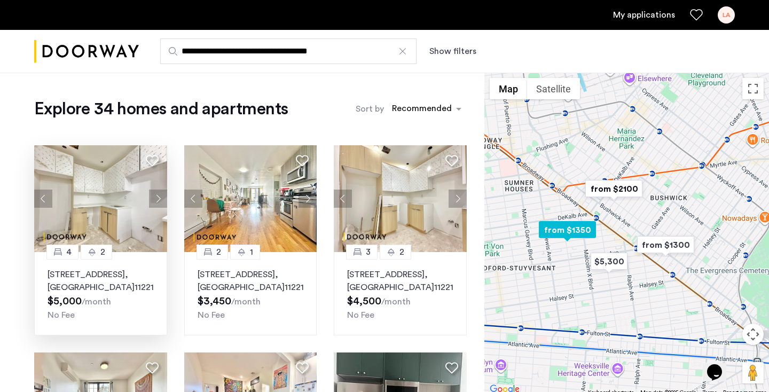
click at [153, 200] on button "Next apartment" at bounding box center [158, 199] width 18 height 18
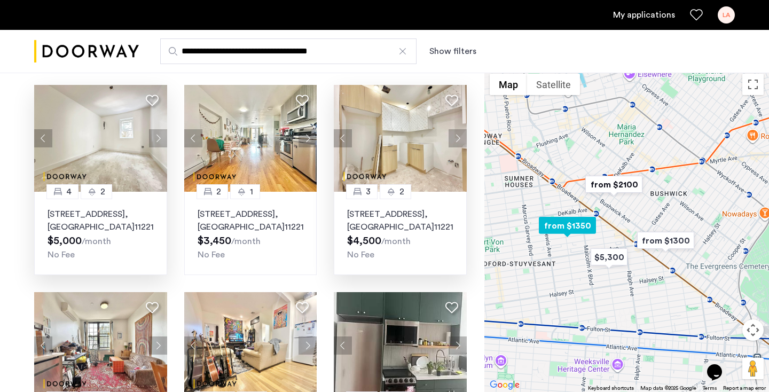
scroll to position [57, 0]
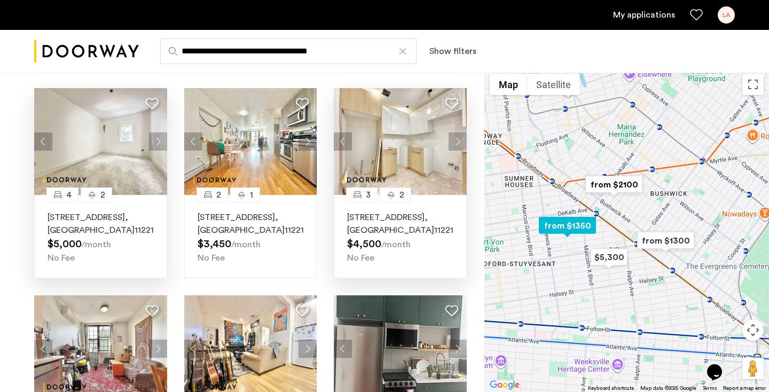
click at [457, 138] on button "Next apartment" at bounding box center [458, 141] width 18 height 18
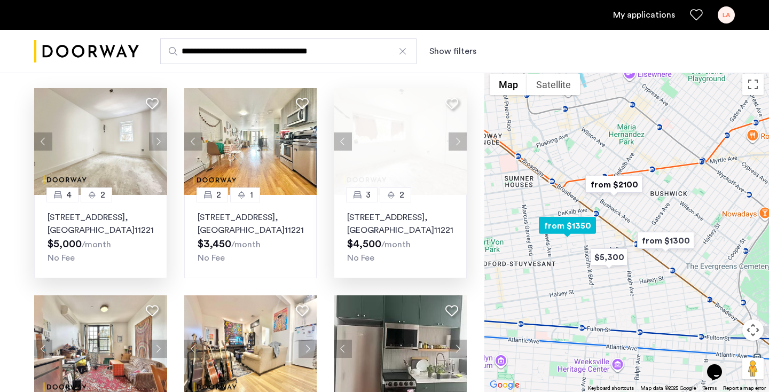
click at [457, 138] on button "Next apartment" at bounding box center [458, 141] width 18 height 18
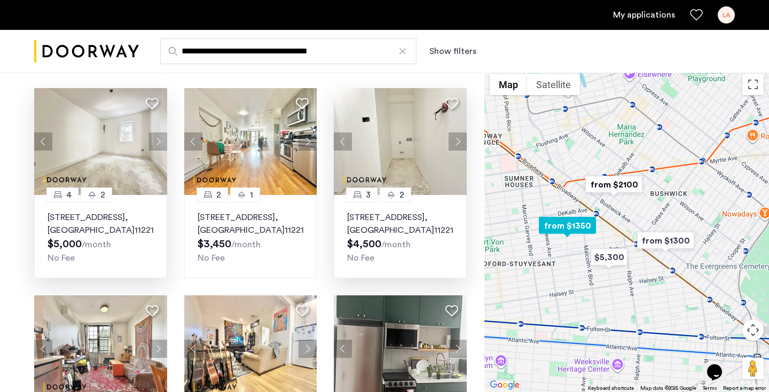
click at [457, 138] on button "Next apartment" at bounding box center [458, 141] width 18 height 18
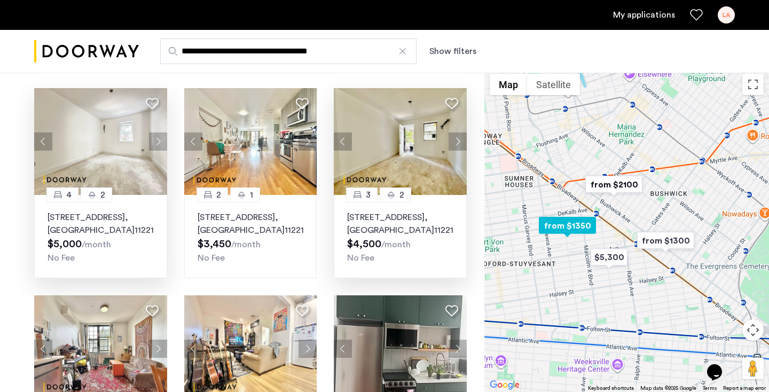
click at [457, 138] on button "Next apartment" at bounding box center [458, 141] width 18 height 18
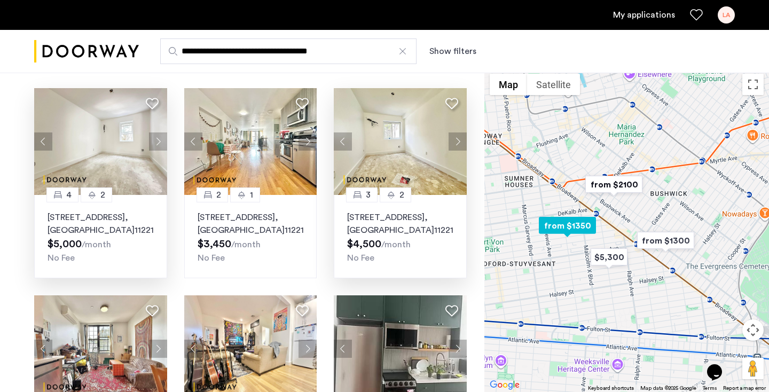
click at [457, 138] on button "Next apartment" at bounding box center [458, 141] width 18 height 18
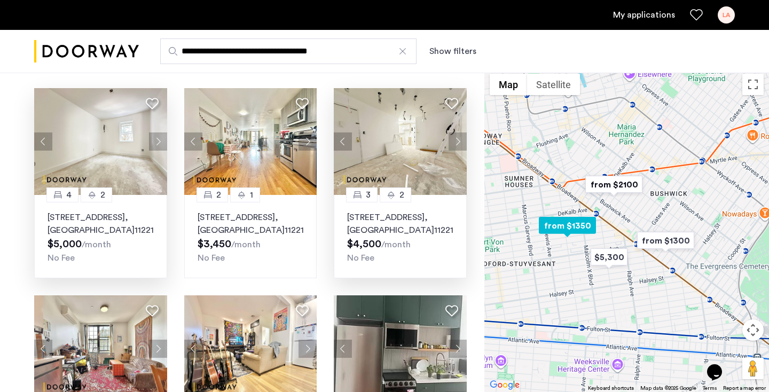
click at [457, 138] on button "Next apartment" at bounding box center [458, 141] width 18 height 18
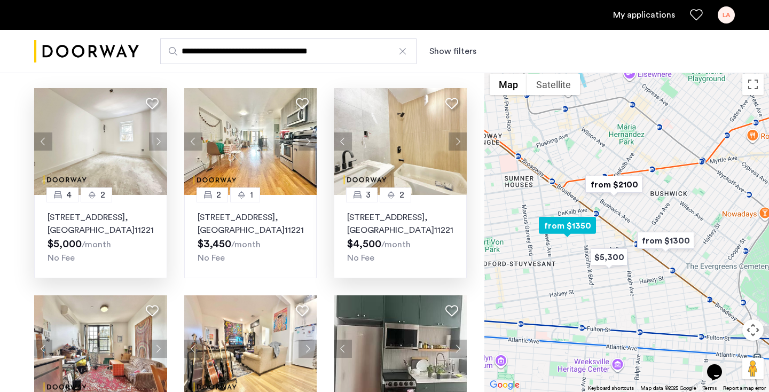
click at [457, 138] on button "Next apartment" at bounding box center [458, 141] width 18 height 18
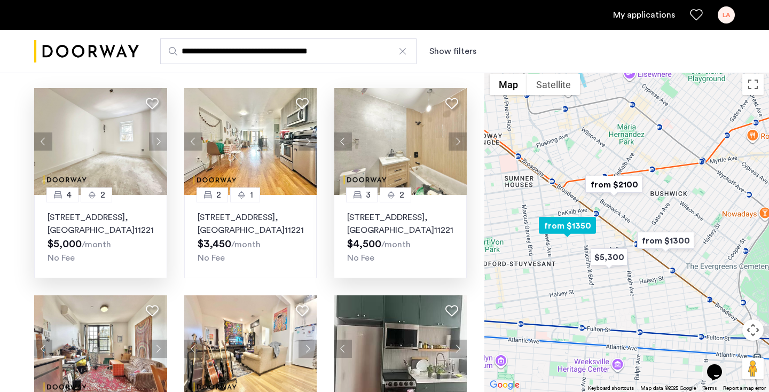
click at [457, 138] on button "Next apartment" at bounding box center [458, 141] width 18 height 18
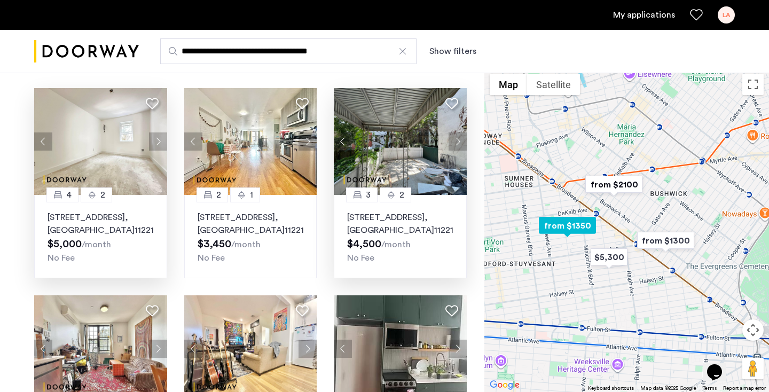
click at [457, 138] on button "Next apartment" at bounding box center [458, 141] width 18 height 18
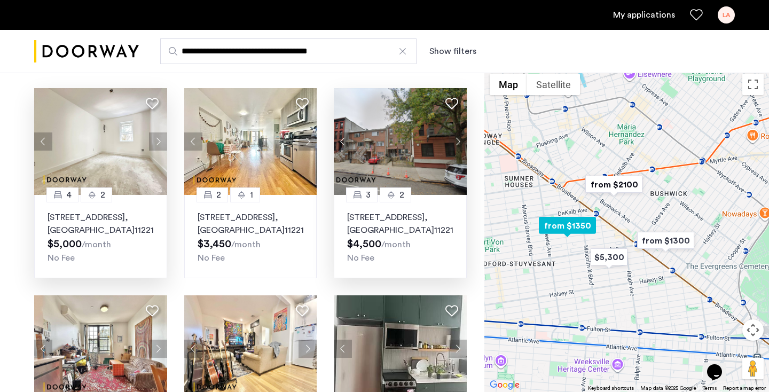
click at [457, 137] on button "Next apartment" at bounding box center [458, 141] width 18 height 18
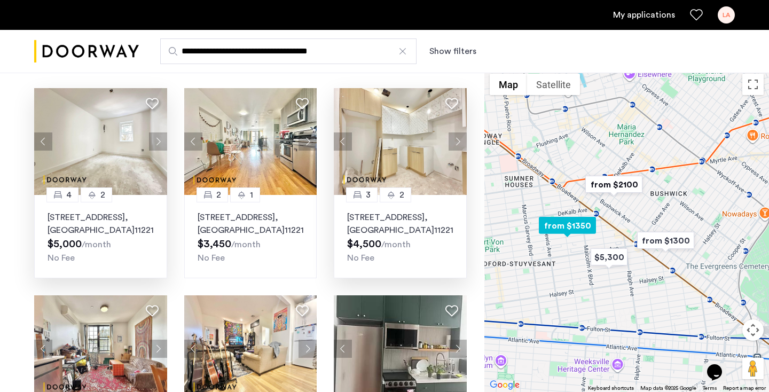
click at [457, 137] on button "Next apartment" at bounding box center [458, 141] width 18 height 18
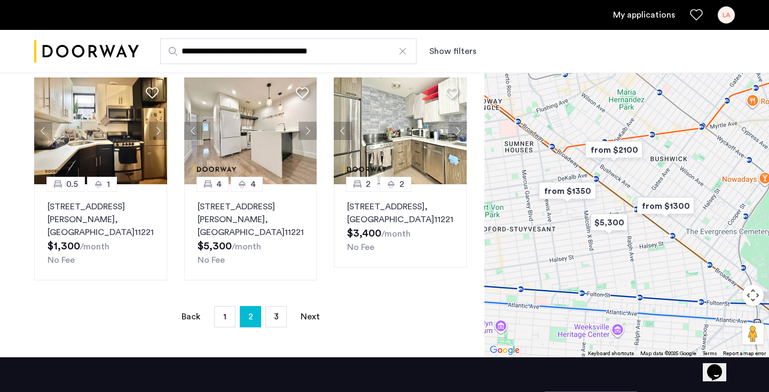
scroll to position [712, 0]
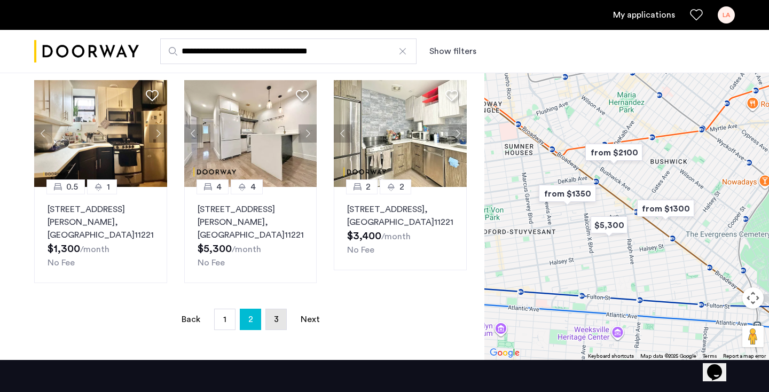
click at [275, 315] on span "3" at bounding box center [276, 319] width 5 height 9
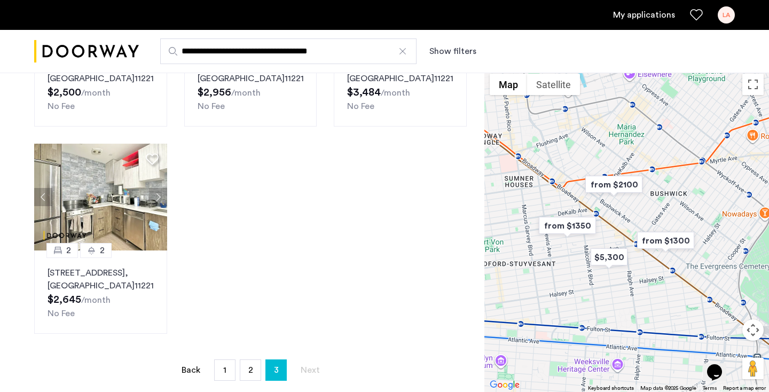
scroll to position [663, 0]
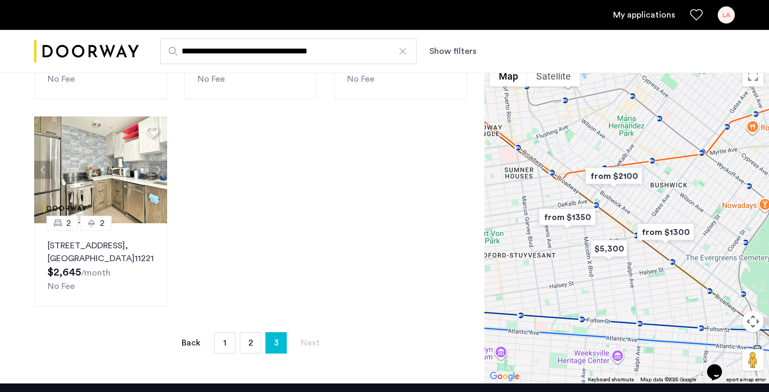
click at [401, 47] on div at bounding box center [402, 51] width 11 height 11
click at [401, 47] on input "**********" at bounding box center [288, 51] width 256 height 26
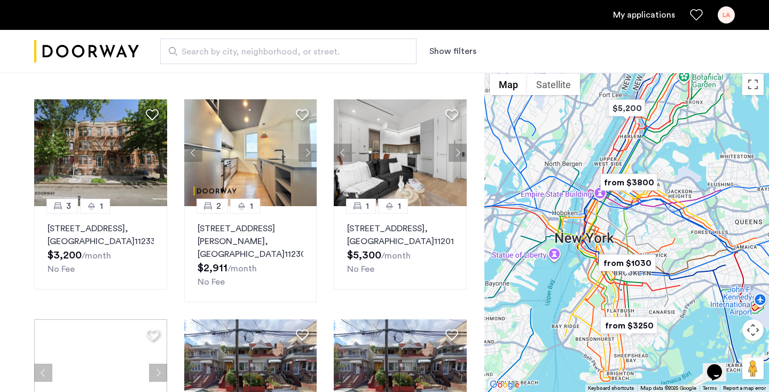
scroll to position [56, 0]
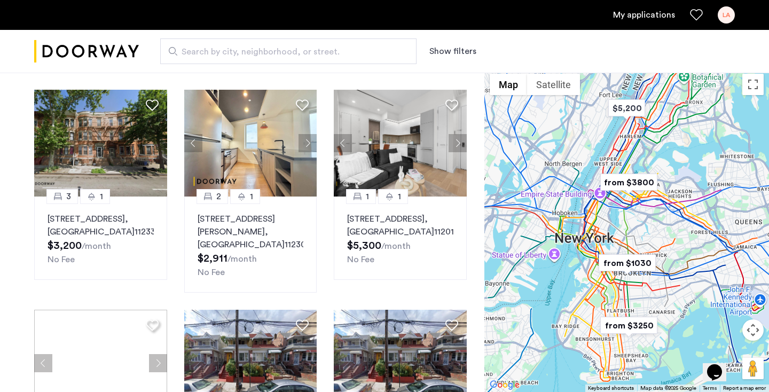
click at [645, 257] on img "from $1030" at bounding box center [627, 263] width 66 height 24
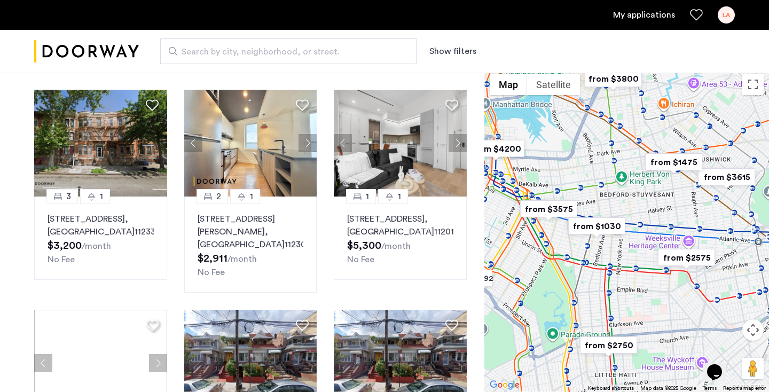
click at [600, 224] on img "from $1030" at bounding box center [597, 226] width 66 height 24
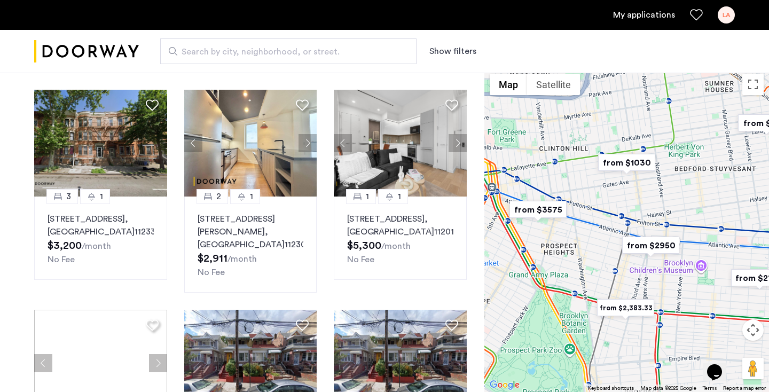
drag, startPoint x: 638, startPoint y: 238, endPoint x: 655, endPoint y: 263, distance: 30.4
click at [655, 257] on img "from $2950" at bounding box center [651, 245] width 66 height 24
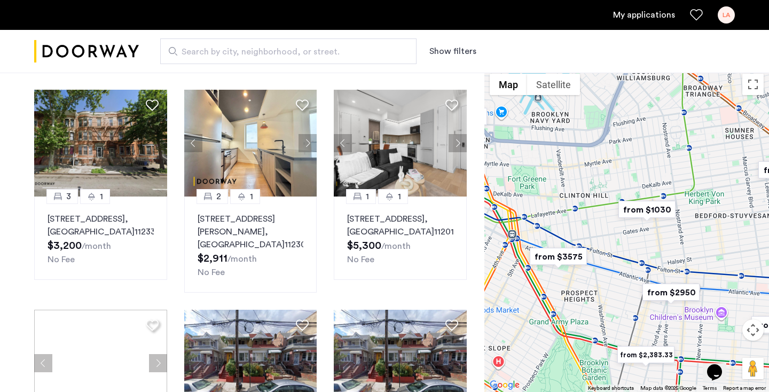
drag, startPoint x: 634, startPoint y: 206, endPoint x: 651, endPoint y: 233, distance: 32.2
click at [651, 233] on div at bounding box center [626, 230] width 285 height 324
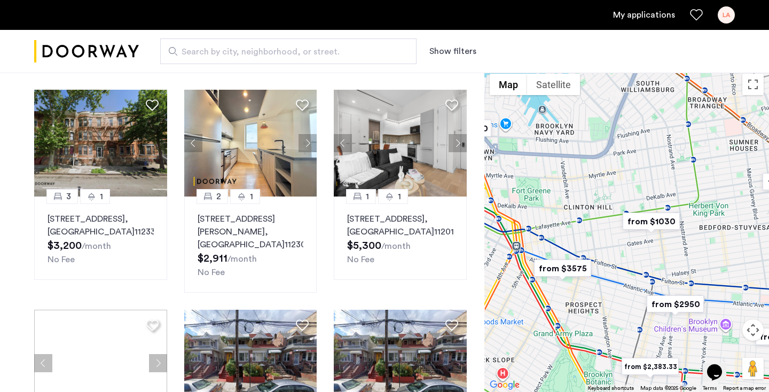
click at [654, 220] on img "from $1030" at bounding box center [651, 221] width 66 height 24
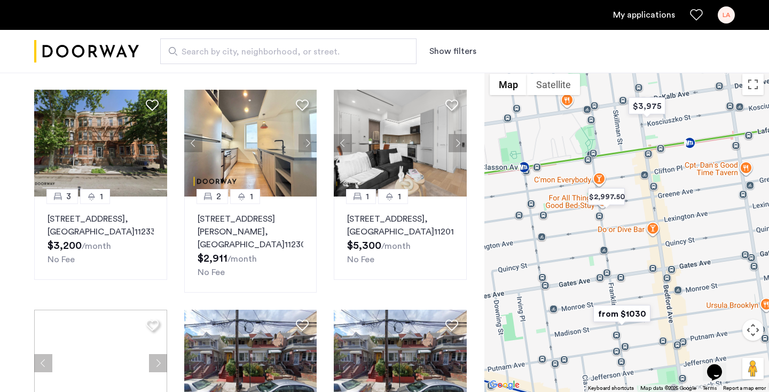
click at [631, 318] on img "from $1030" at bounding box center [622, 314] width 66 height 24
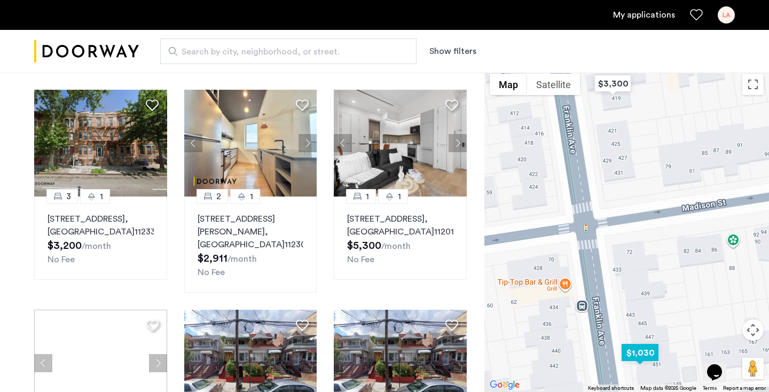
click at [638, 353] on img "$1,030" at bounding box center [639, 353] width 45 height 24
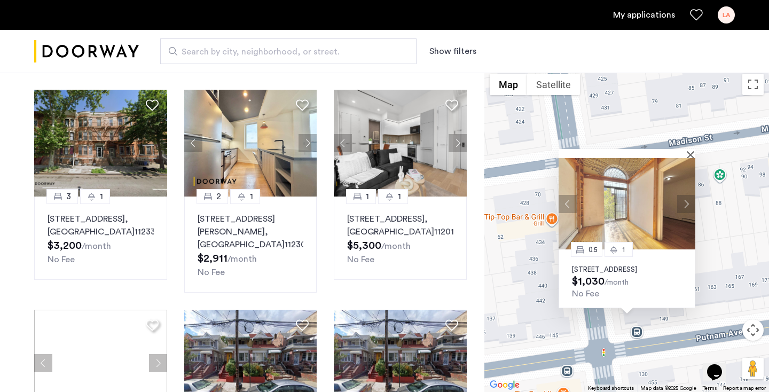
click at [652, 233] on img at bounding box center [627, 203] width 137 height 91
click at [581, 338] on div "0.5 1 451 Franklin Avenue, Unit 3R1, Brooklyn, NY 11238 $1,030 /month No Fee" at bounding box center [626, 230] width 285 height 324
click at [688, 149] on div at bounding box center [627, 153] width 137 height 9
click at [691, 151] on button "Close" at bounding box center [692, 154] width 7 height 7
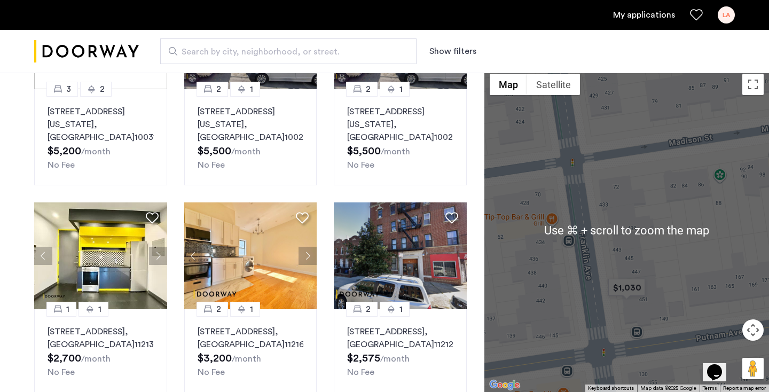
scroll to position [524, 0]
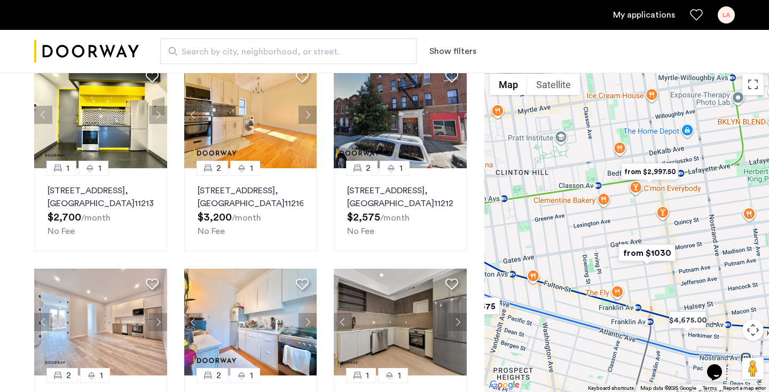
drag, startPoint x: 568, startPoint y: 256, endPoint x: 621, endPoint y: 270, distance: 54.7
click at [621, 270] on div at bounding box center [626, 230] width 285 height 324
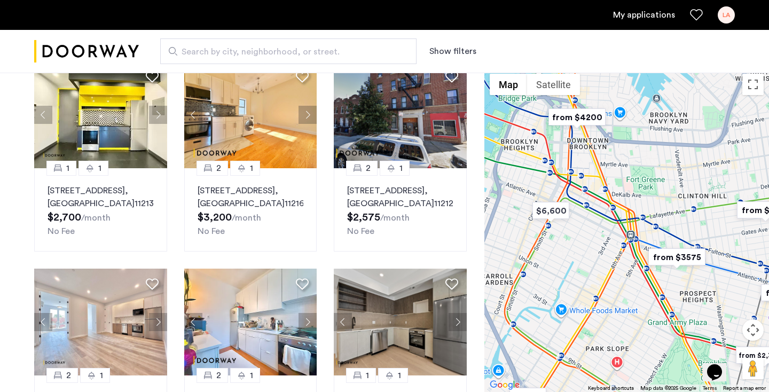
drag, startPoint x: 631, startPoint y: 276, endPoint x: 735, endPoint y: 256, distance: 106.6
click at [735, 256] on div at bounding box center [626, 230] width 285 height 324
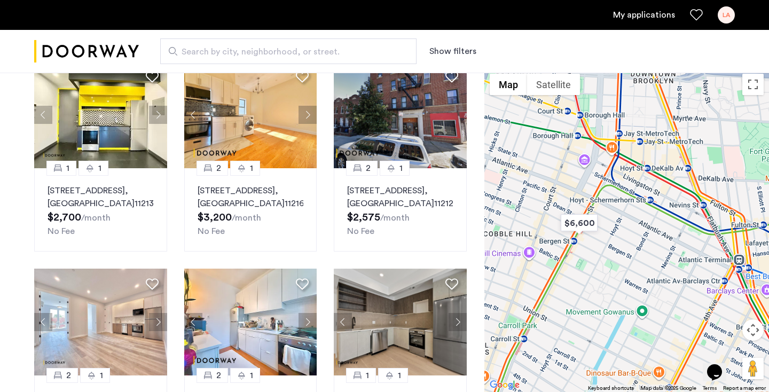
drag, startPoint x: 588, startPoint y: 250, endPoint x: 664, endPoint y: 240, distance: 77.1
click at [664, 242] on div at bounding box center [626, 230] width 285 height 324
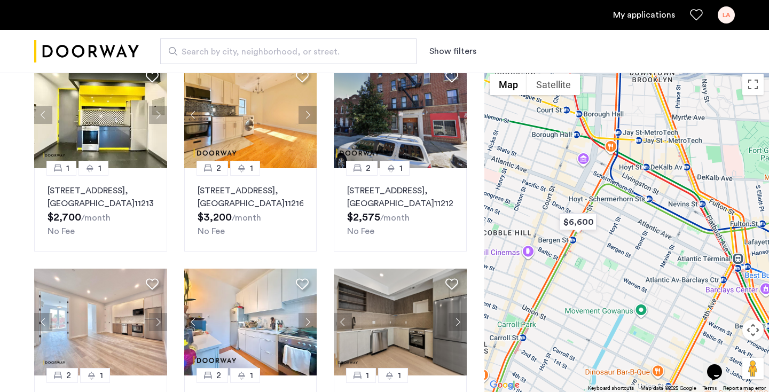
drag, startPoint x: 669, startPoint y: 270, endPoint x: 610, endPoint y: 271, distance: 59.3
click at [610, 270] on div at bounding box center [626, 230] width 285 height 324
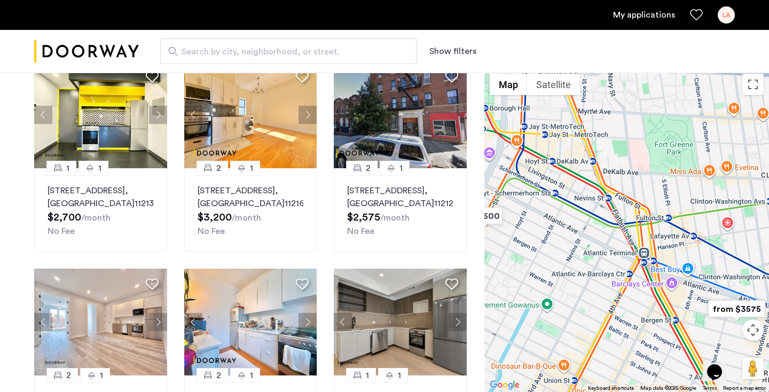
drag, startPoint x: 662, startPoint y: 269, endPoint x: 585, endPoint y: 247, distance: 80.0
click at [587, 249] on div at bounding box center [626, 230] width 285 height 324
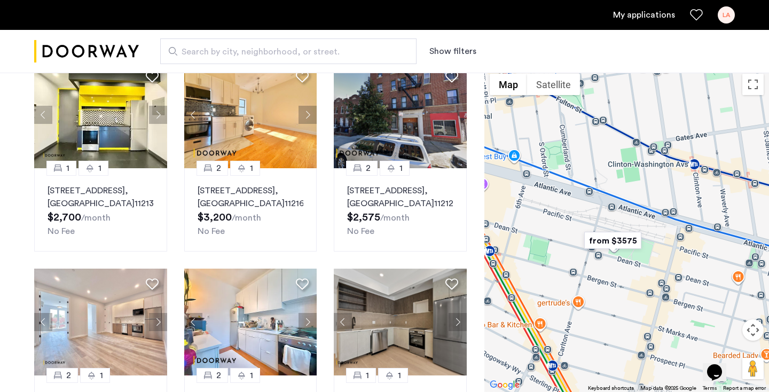
drag, startPoint x: 674, startPoint y: 304, endPoint x: 647, endPoint y: 273, distance: 40.1
click at [647, 273] on div at bounding box center [626, 230] width 285 height 324
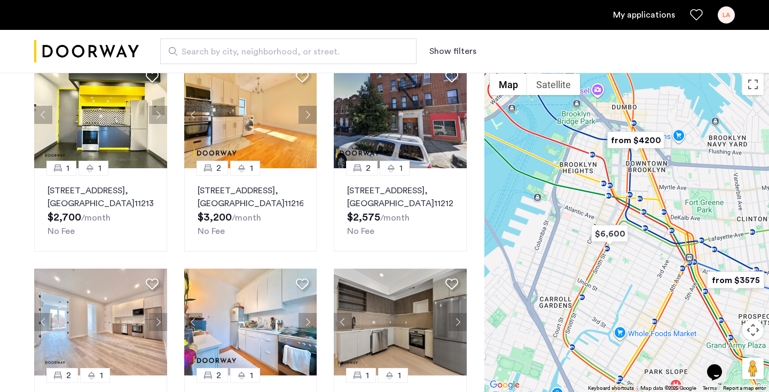
drag, startPoint x: 569, startPoint y: 194, endPoint x: 662, endPoint y: 299, distance: 140.0
click at [663, 299] on div at bounding box center [626, 230] width 285 height 324
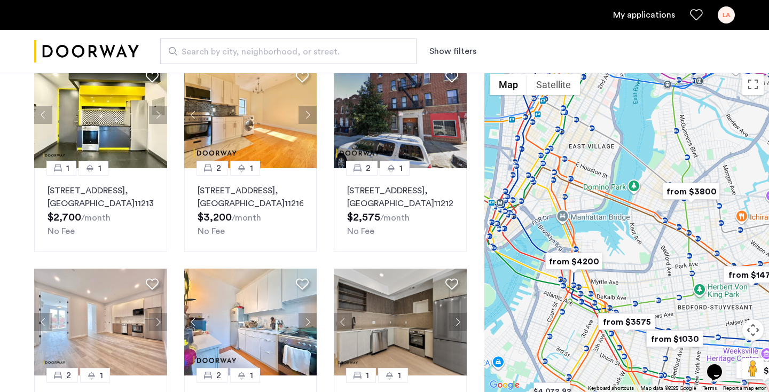
drag, startPoint x: 726, startPoint y: 273, endPoint x: 626, endPoint y: 270, distance: 99.9
click at [627, 270] on div at bounding box center [626, 230] width 285 height 324
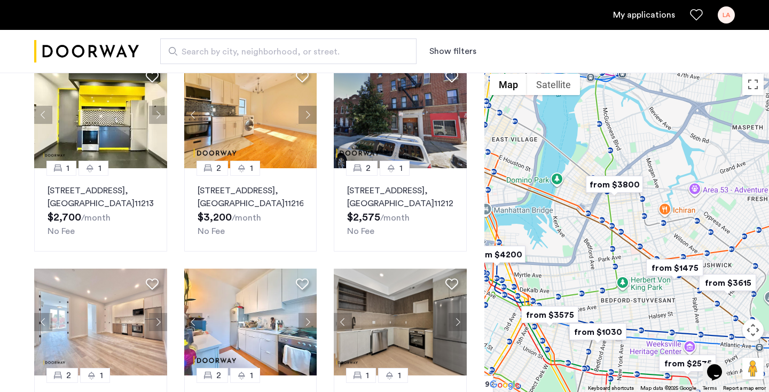
drag, startPoint x: 682, startPoint y: 317, endPoint x: 631, endPoint y: 269, distance: 70.3
click at [631, 269] on div at bounding box center [626, 230] width 285 height 324
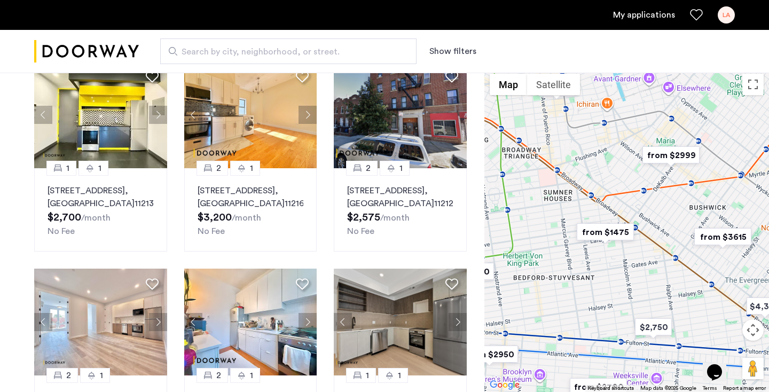
drag, startPoint x: 618, startPoint y: 217, endPoint x: 616, endPoint y: 262, distance: 44.9
click at [616, 262] on div at bounding box center [626, 230] width 285 height 324
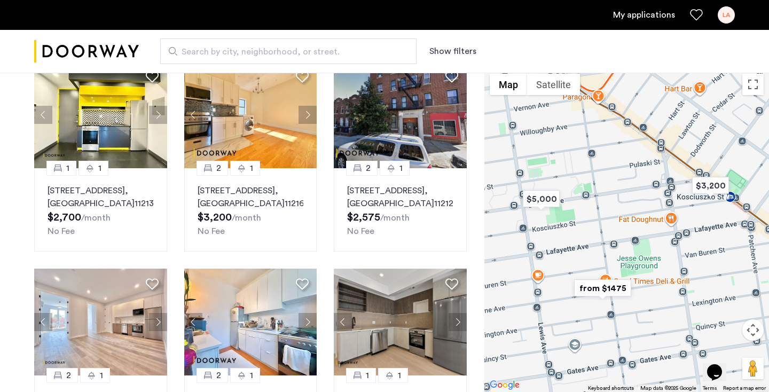
click at [613, 287] on img "from $1475" at bounding box center [603, 288] width 66 height 24
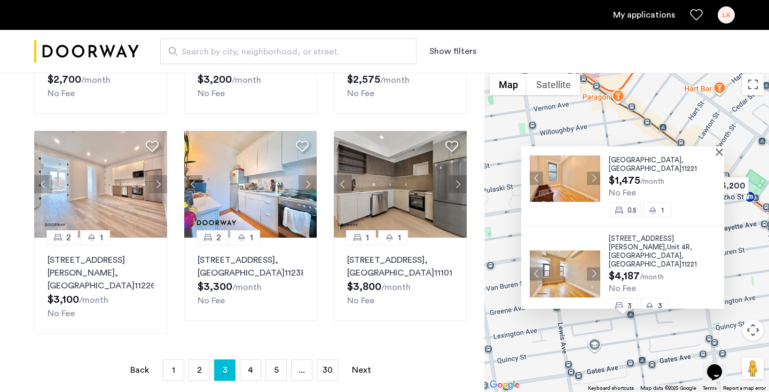
scroll to position [85, 0]
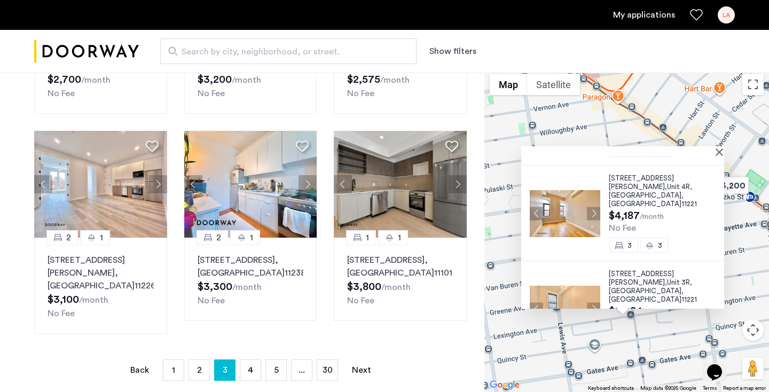
click at [682, 200] on span "11221" at bounding box center [689, 203] width 15 height 7
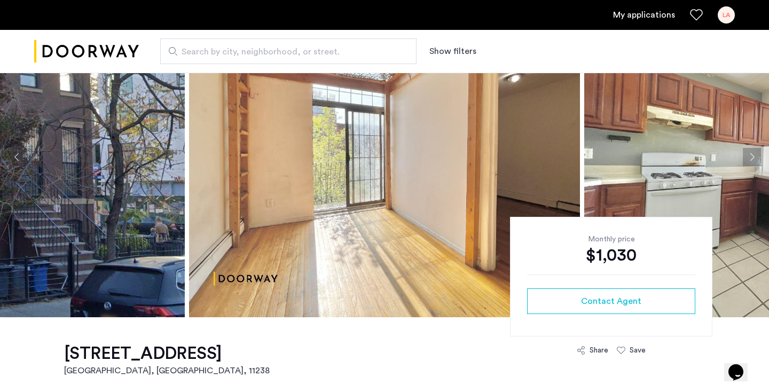
scroll to position [60, 0]
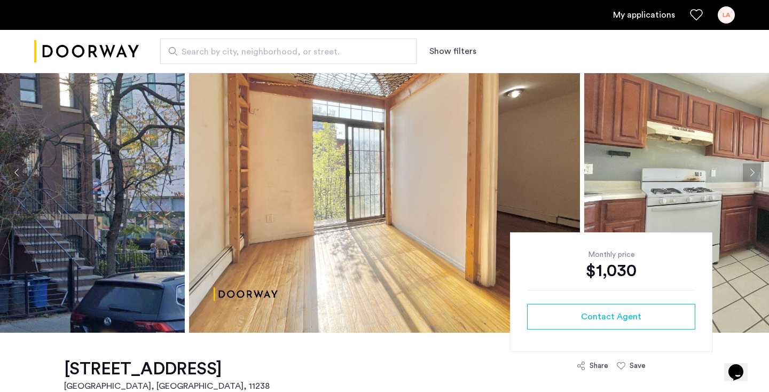
click at [750, 169] on button "Next apartment" at bounding box center [752, 172] width 18 height 18
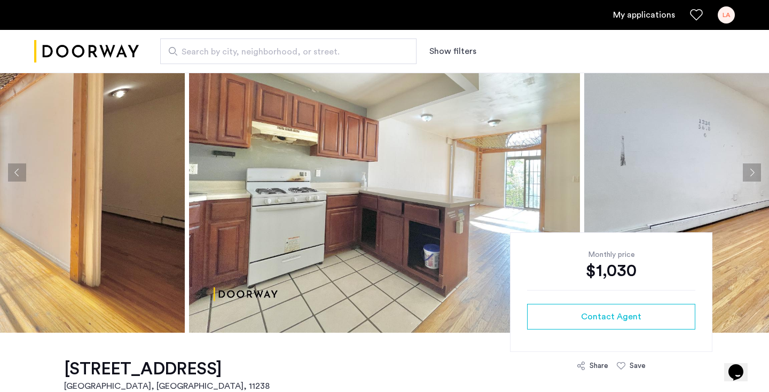
click at [750, 169] on button "Next apartment" at bounding box center [752, 172] width 18 height 18
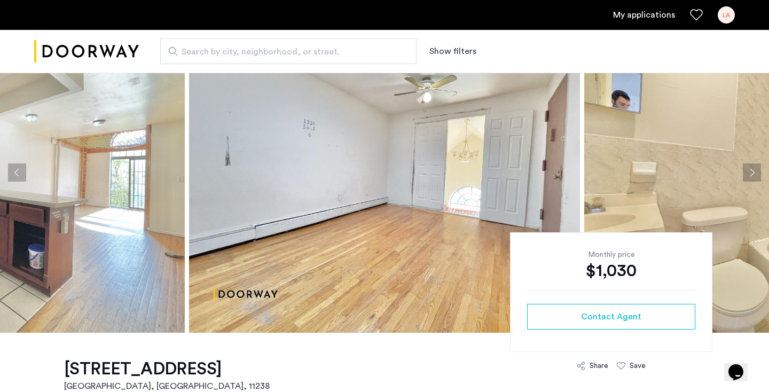
click at [750, 169] on button "Next apartment" at bounding box center [752, 172] width 18 height 18
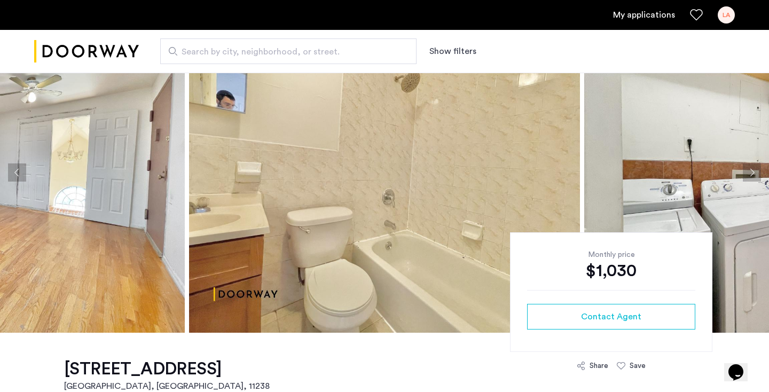
click at [750, 169] on button "Next apartment" at bounding box center [752, 172] width 18 height 18
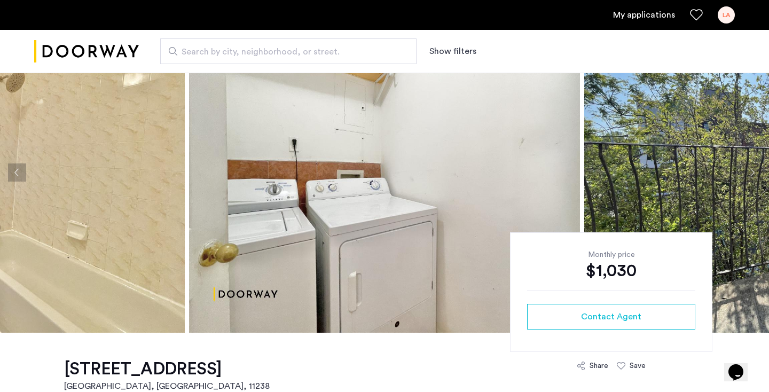
click at [750, 169] on button "Next apartment" at bounding box center [752, 172] width 18 height 18
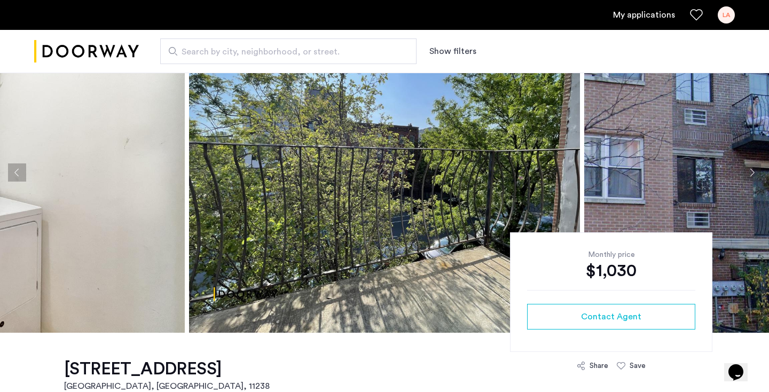
click at [750, 169] on button "Next apartment" at bounding box center [752, 172] width 18 height 18
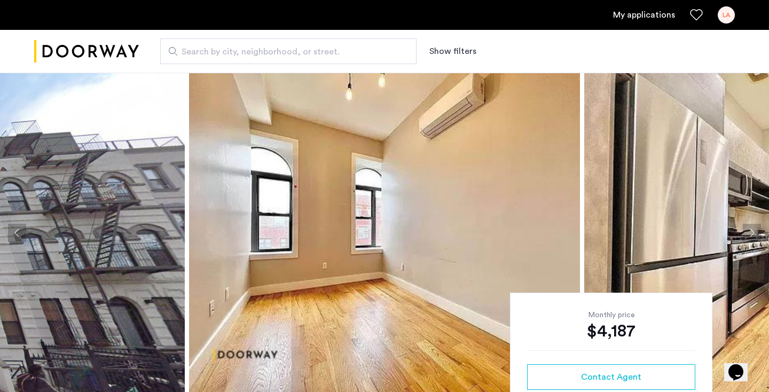
click at [755, 236] on button "Next apartment" at bounding box center [752, 233] width 18 height 18
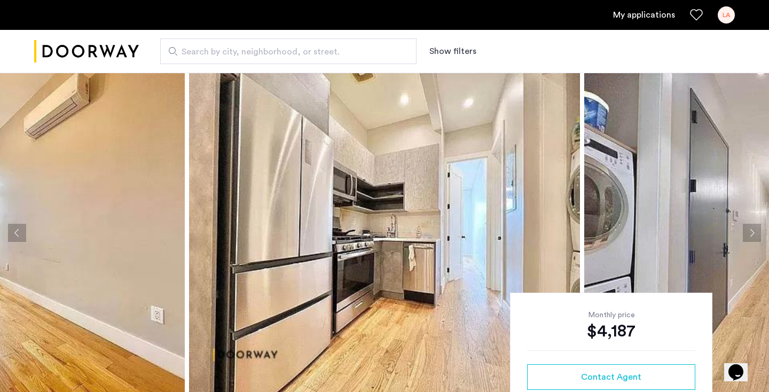
click at [755, 236] on button "Next apartment" at bounding box center [752, 233] width 18 height 18
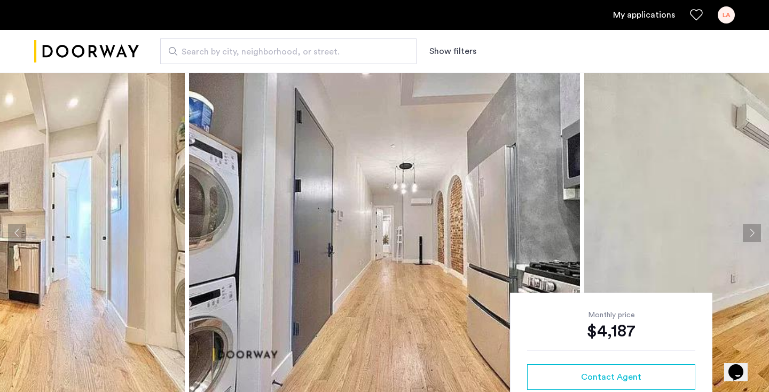
click at [755, 236] on button "Next apartment" at bounding box center [752, 233] width 18 height 18
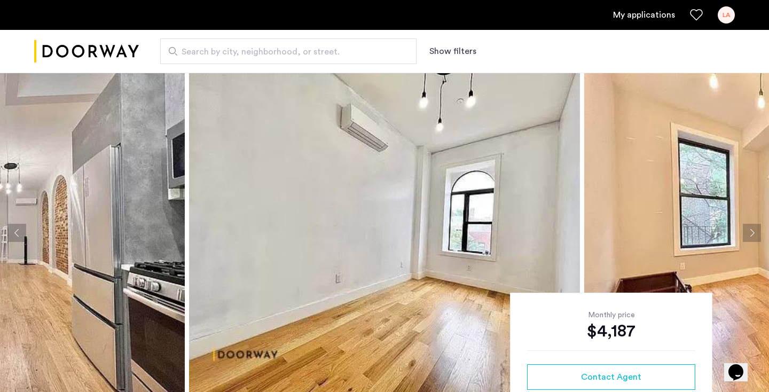
click at [755, 236] on button "Next apartment" at bounding box center [752, 233] width 18 height 18
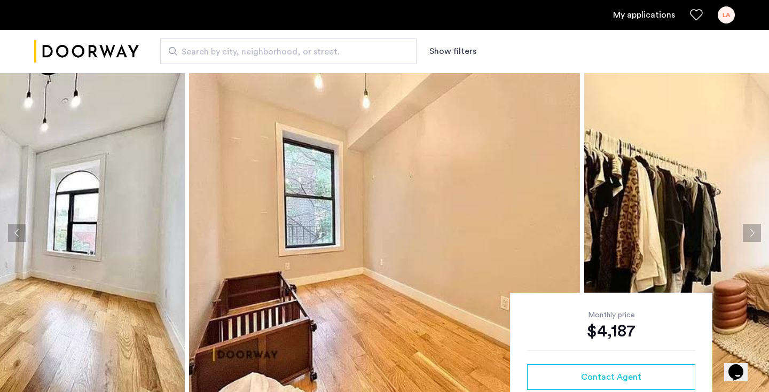
click at [755, 236] on button "Next apartment" at bounding box center [752, 233] width 18 height 18
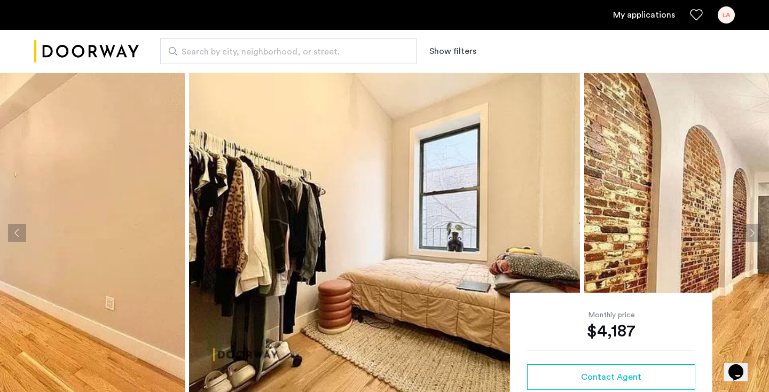
click at [755, 236] on button "Next apartment" at bounding box center [752, 233] width 18 height 18
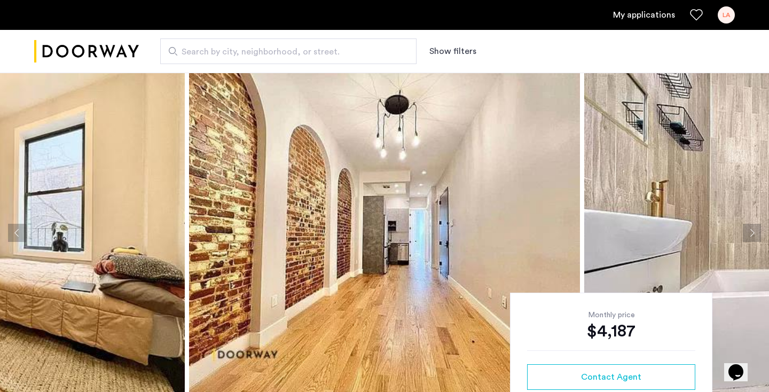
click at [755, 236] on button "Next apartment" at bounding box center [752, 233] width 18 height 18
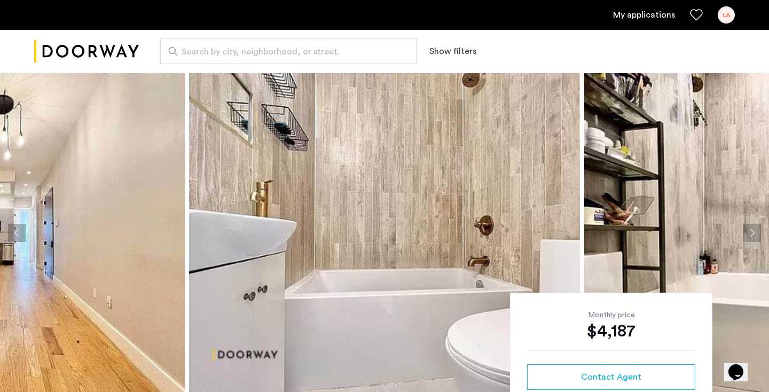
click at [755, 236] on button "Next apartment" at bounding box center [752, 233] width 18 height 18
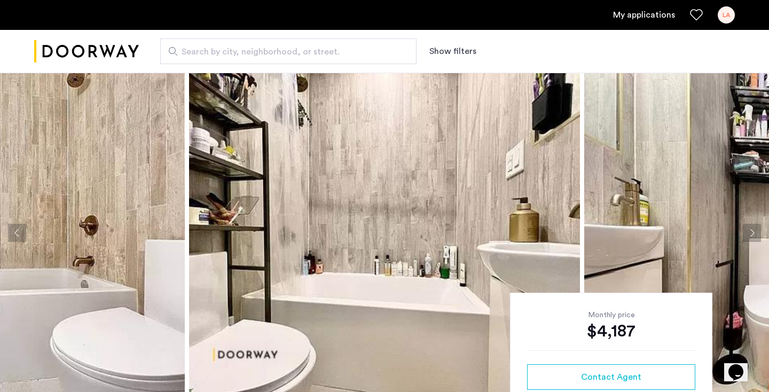
click at [755, 236] on button "Next apartment" at bounding box center [752, 233] width 18 height 18
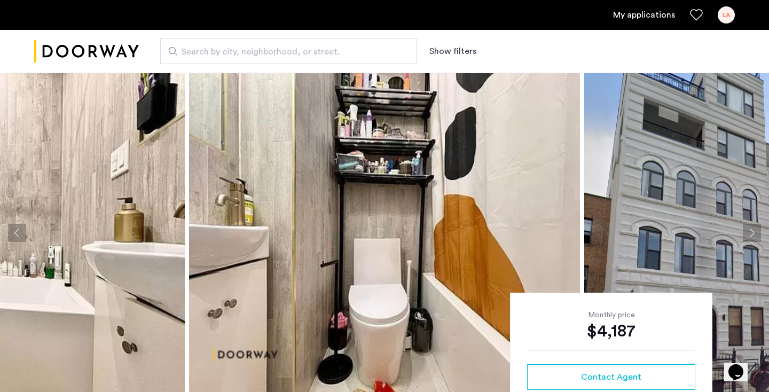
click at [755, 236] on button "Next apartment" at bounding box center [752, 233] width 18 height 18
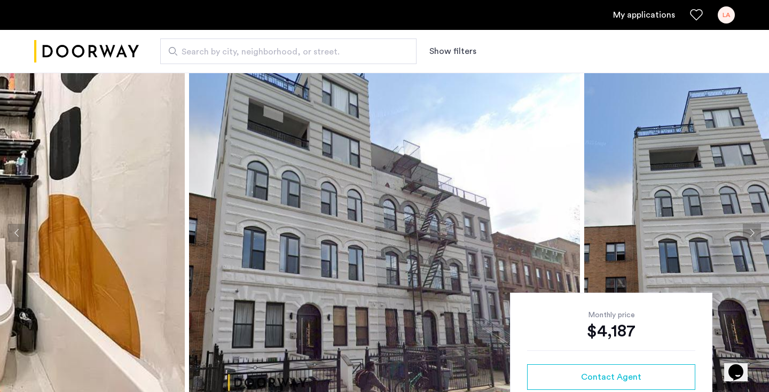
click at [755, 236] on button "Next apartment" at bounding box center [752, 233] width 18 height 18
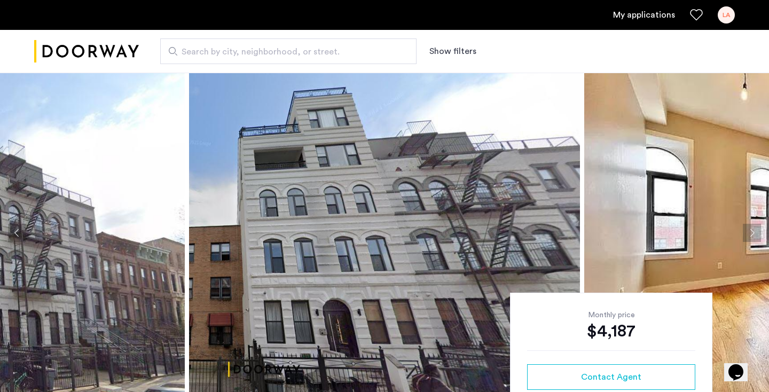
click at [755, 236] on button "Next apartment" at bounding box center [752, 233] width 18 height 18
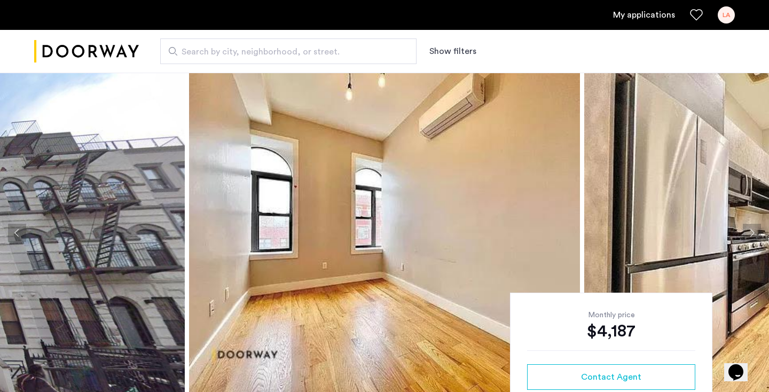
click at [755, 236] on button "Next apartment" at bounding box center [752, 233] width 18 height 18
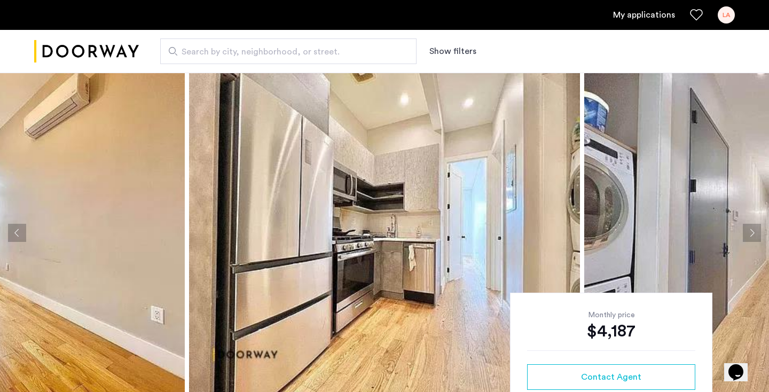
click at [755, 236] on button "Next apartment" at bounding box center [752, 233] width 18 height 18
